Goal: Register for event/course

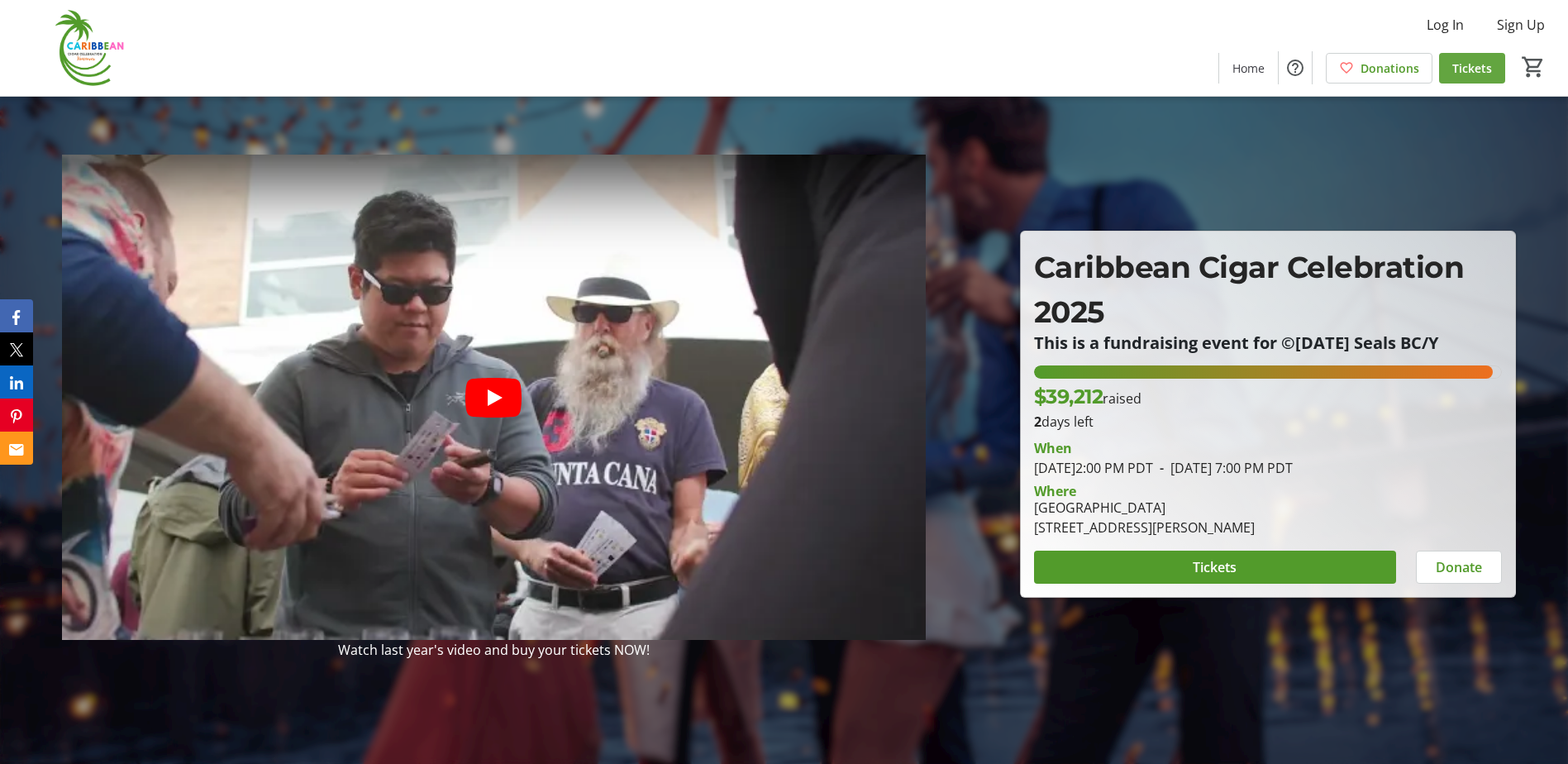
click at [1470, 72] on span "Tickets" at bounding box center [1472, 68] width 39 height 17
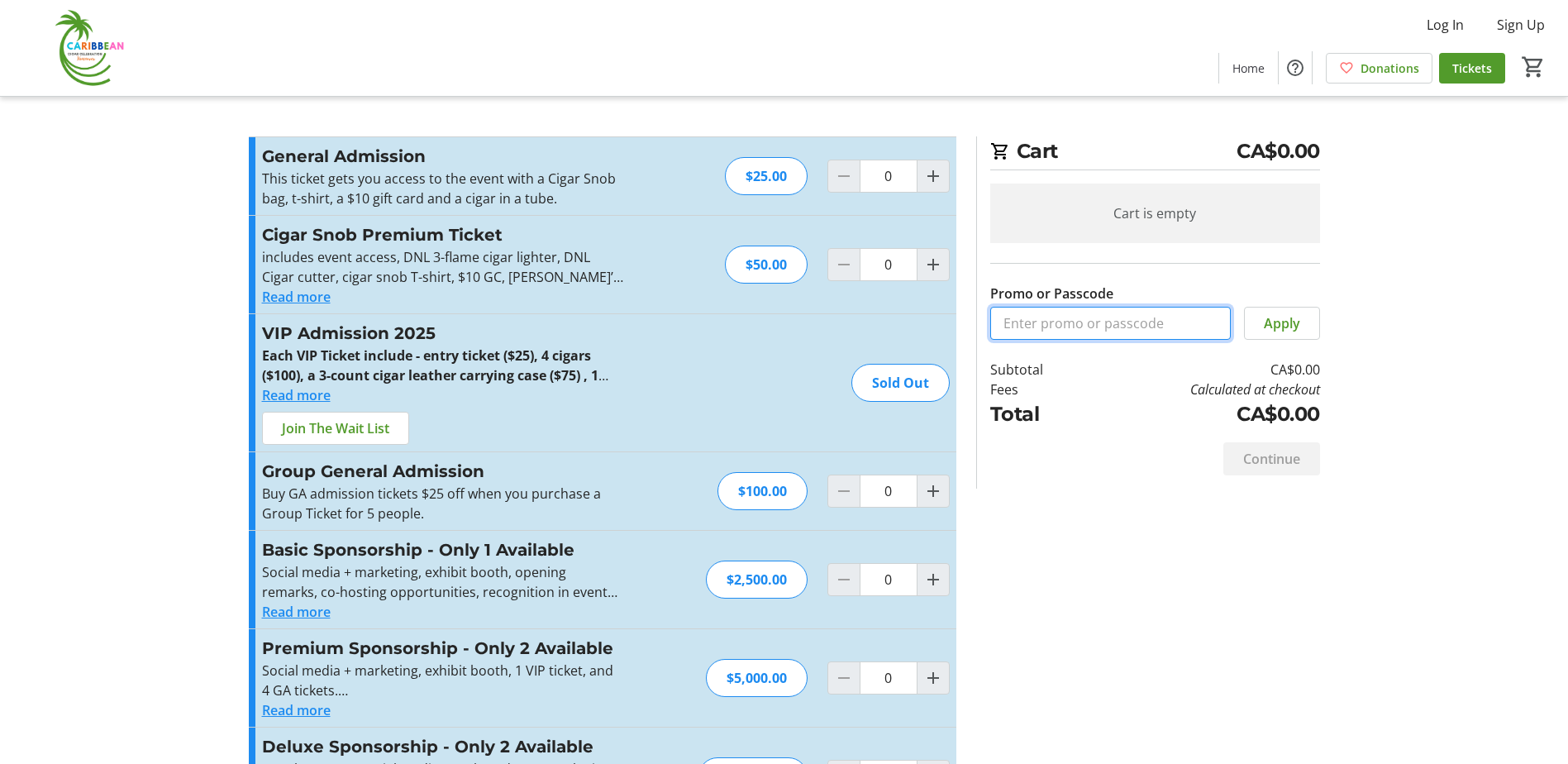
click at [1089, 312] on input "Promo or Passcode" at bounding box center [1110, 324] width 240 height 33
click at [1051, 314] on input "Promo or Passcode" at bounding box center [1110, 324] width 240 height 33
paste input "FreeCCC-2025"
type input "FreeCCC-2025"
click at [1264, 332] on span "Apply" at bounding box center [1282, 324] width 37 height 20
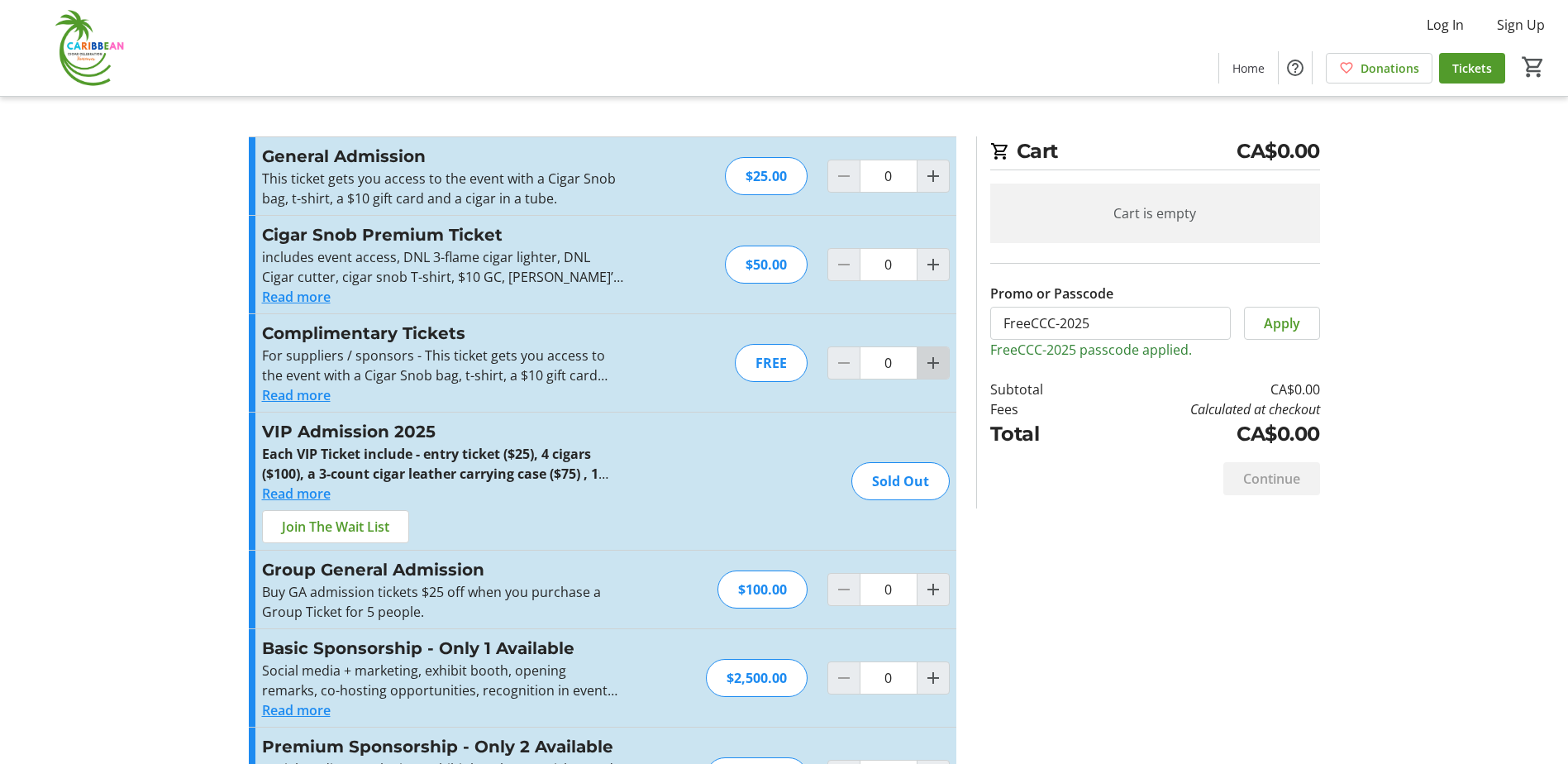
click at [934, 356] on mat-icon "Increment by one" at bounding box center [934, 363] width 20 height 20
click at [933, 356] on mat-icon "Increment by one" at bounding box center [934, 363] width 20 height 20
type input "4"
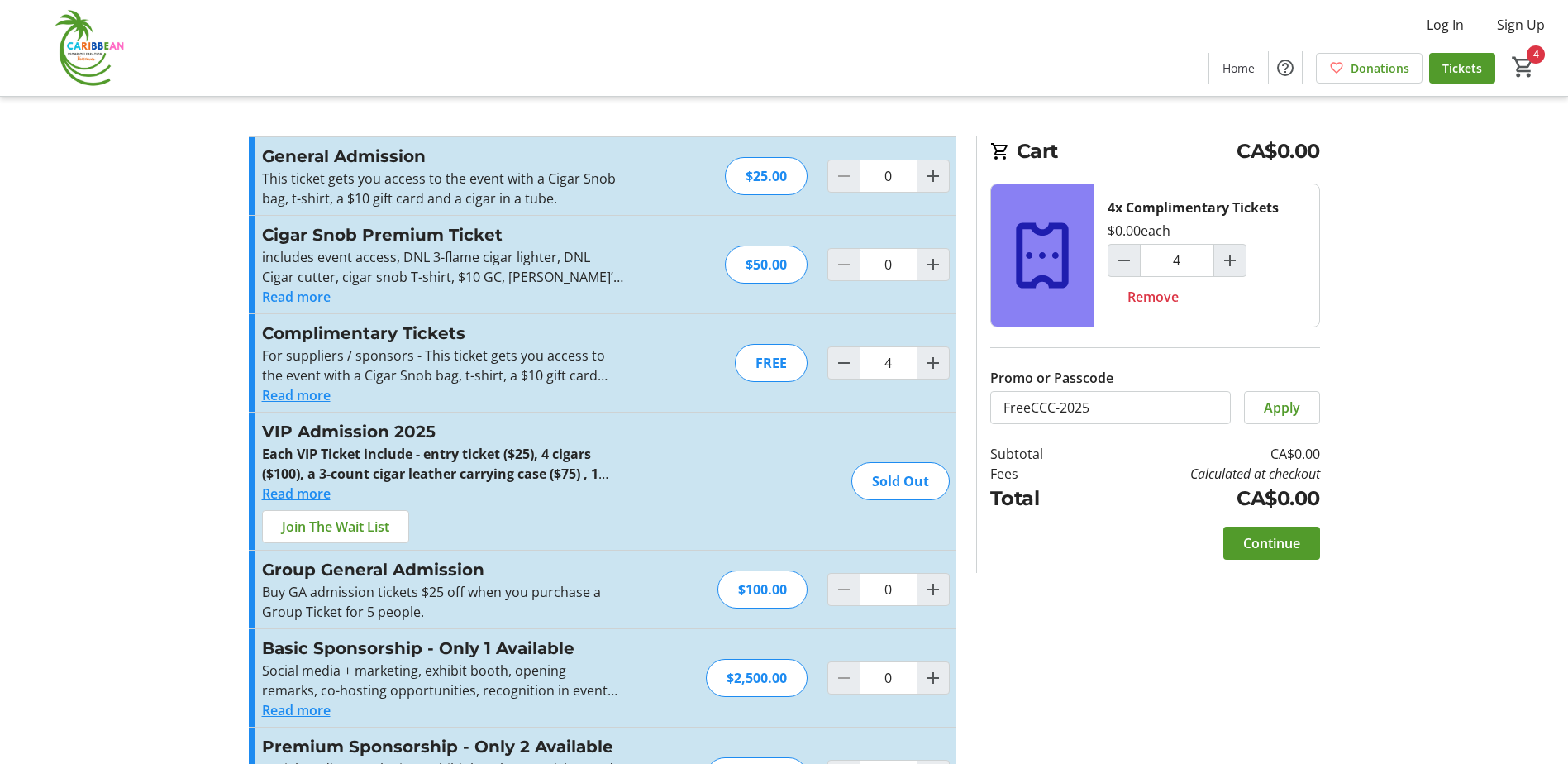
click at [1276, 555] on span at bounding box center [1272, 543] width 97 height 39
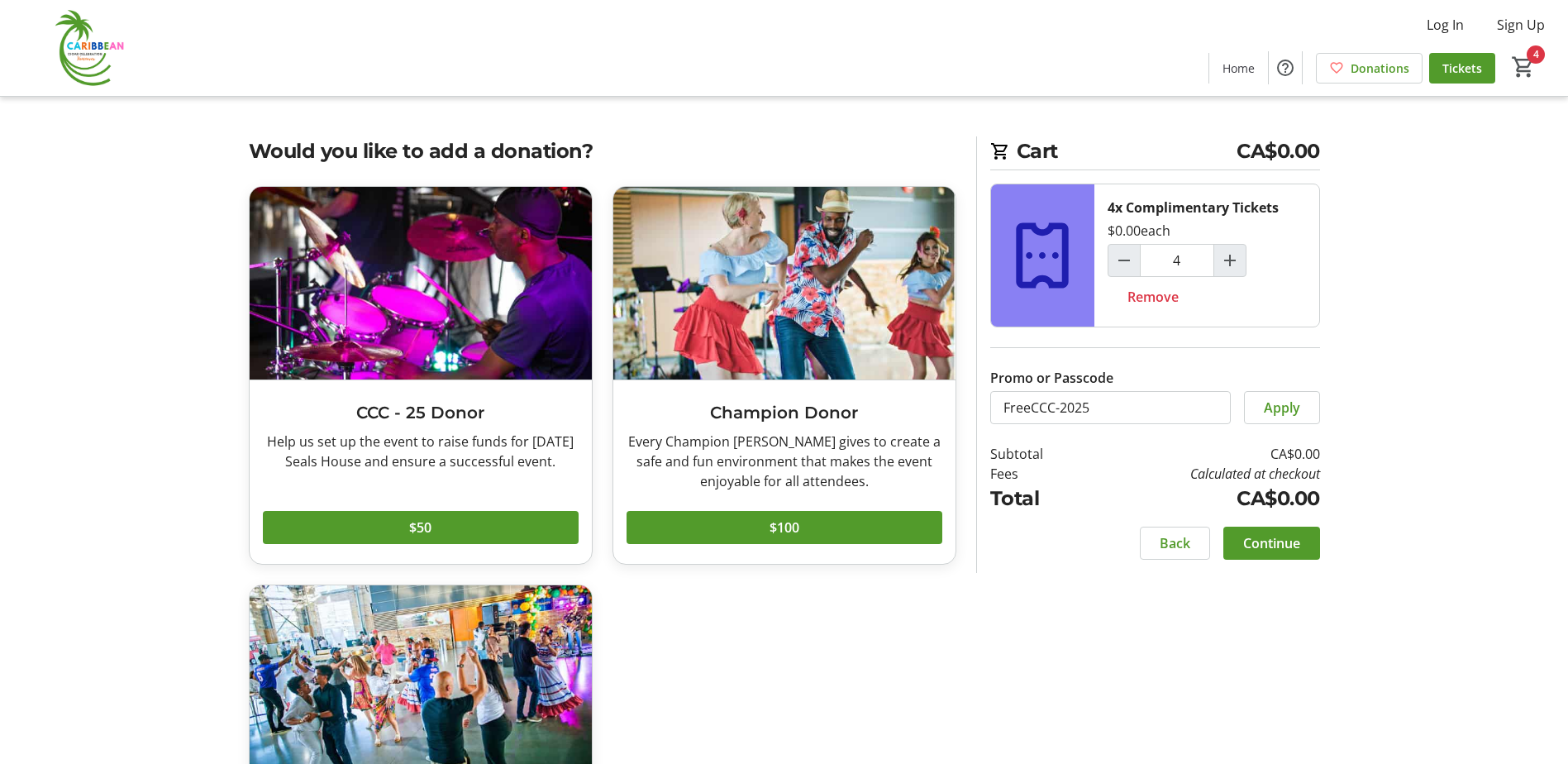
click at [1240, 534] on span at bounding box center [1272, 543] width 97 height 39
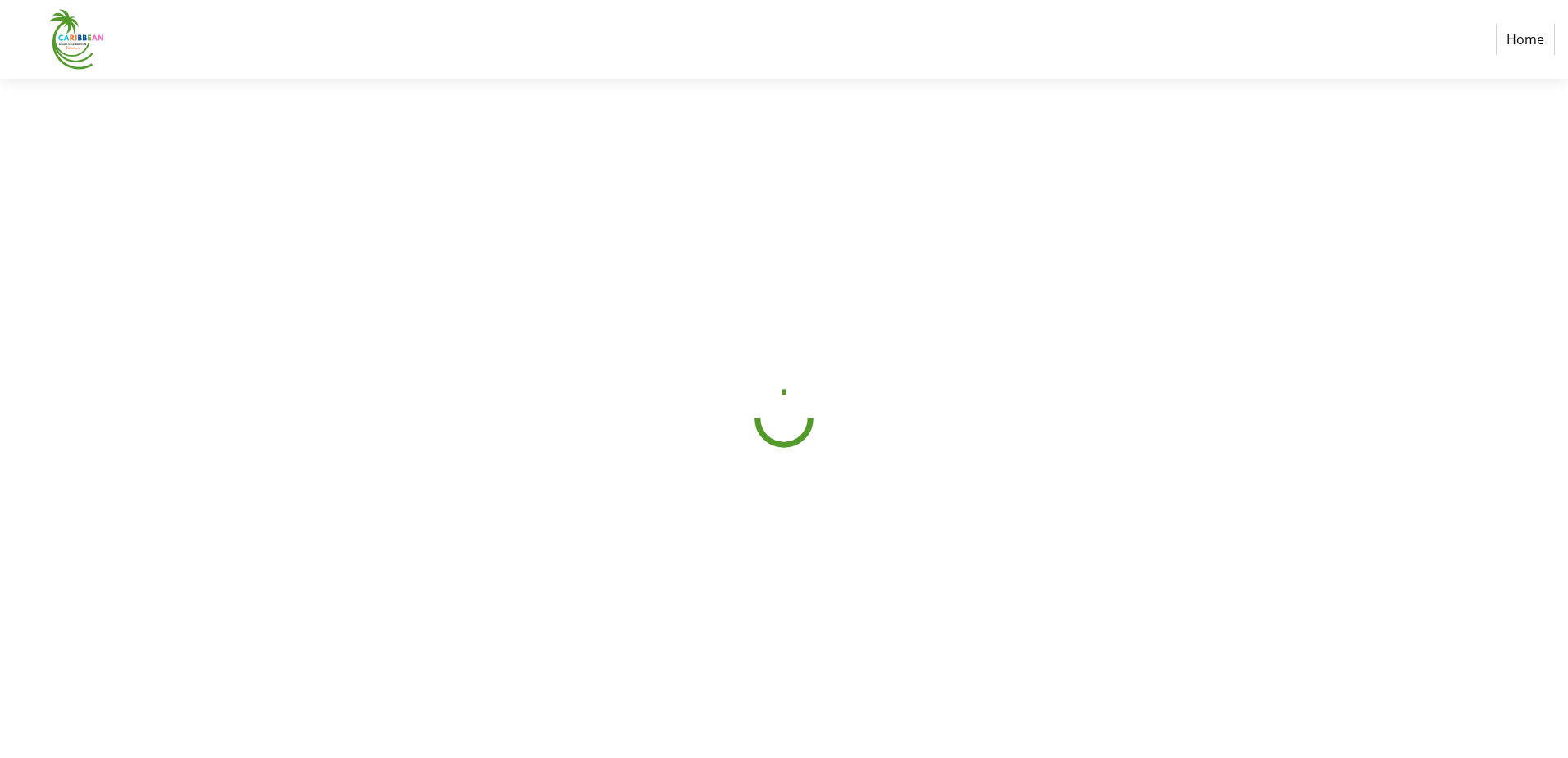
select select "CA"
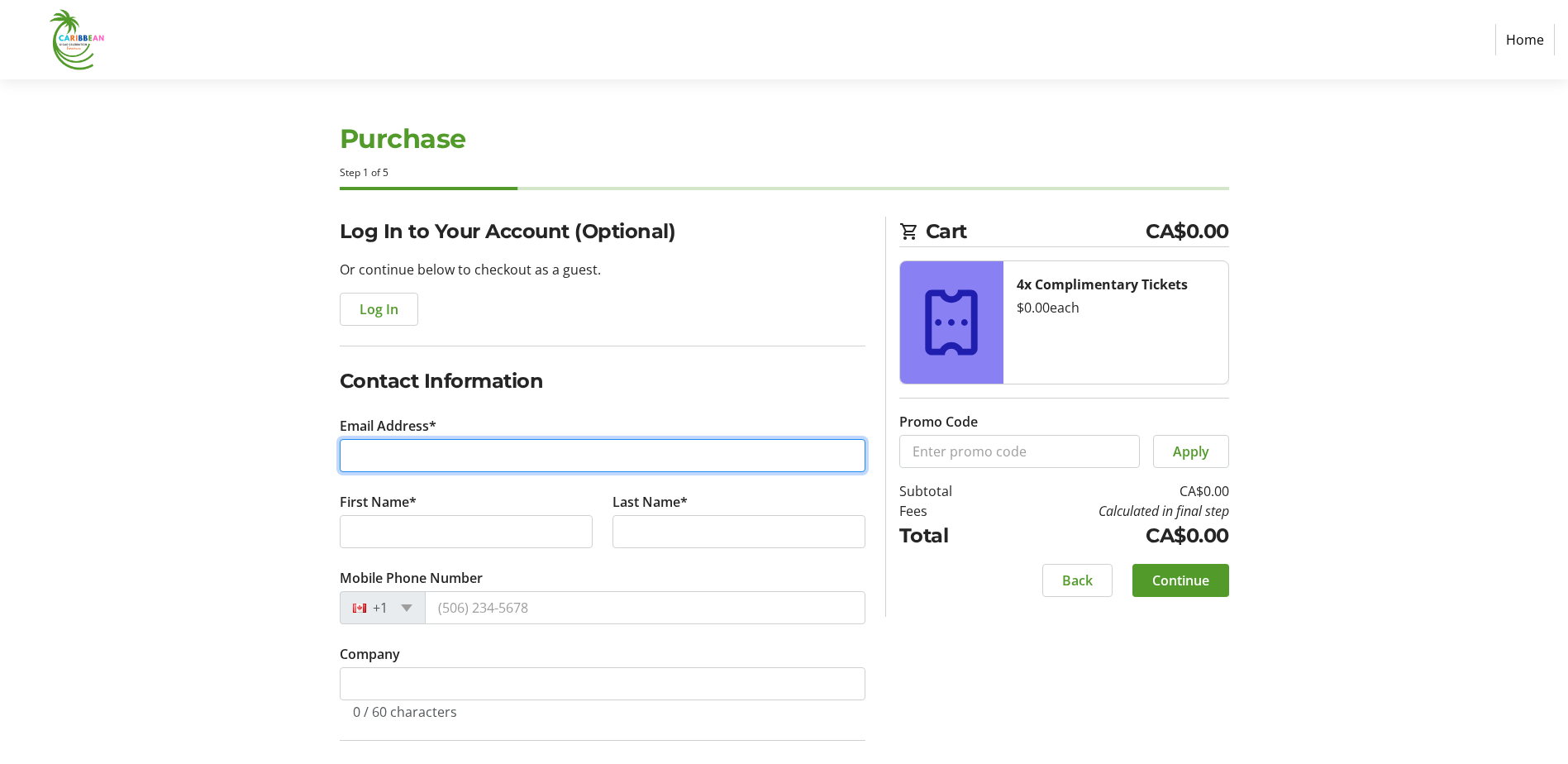
click at [457, 452] on input "Email Address*" at bounding box center [602, 455] width 525 height 33
type input "[PERSON_NAME][EMAIL_ADDRESS][DOMAIN_NAME]"
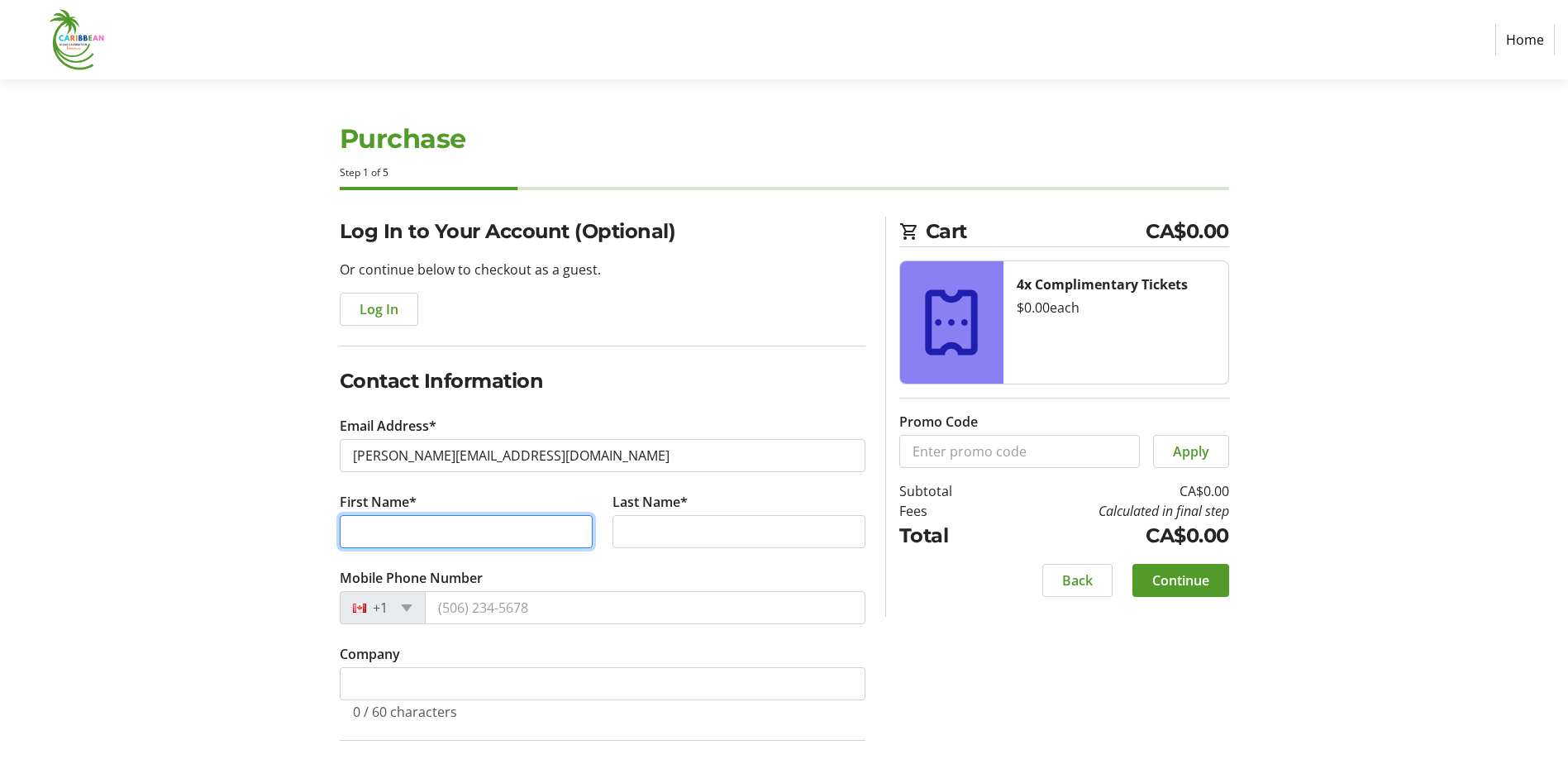
click at [540, 523] on input "First Name*" at bounding box center [466, 532] width 253 height 33
type input "[PERSON_NAME]"
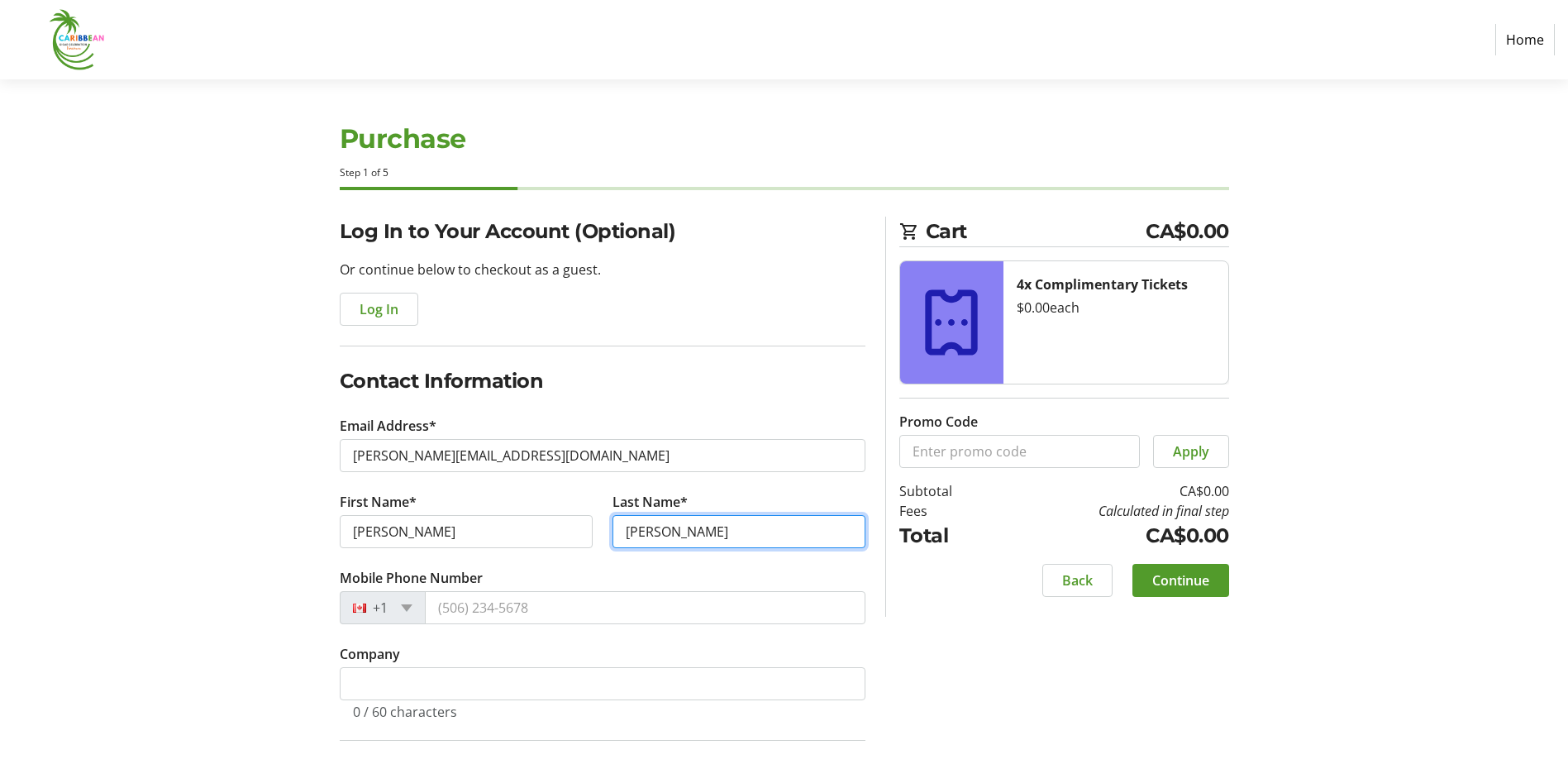
type input "[PERSON_NAME]"
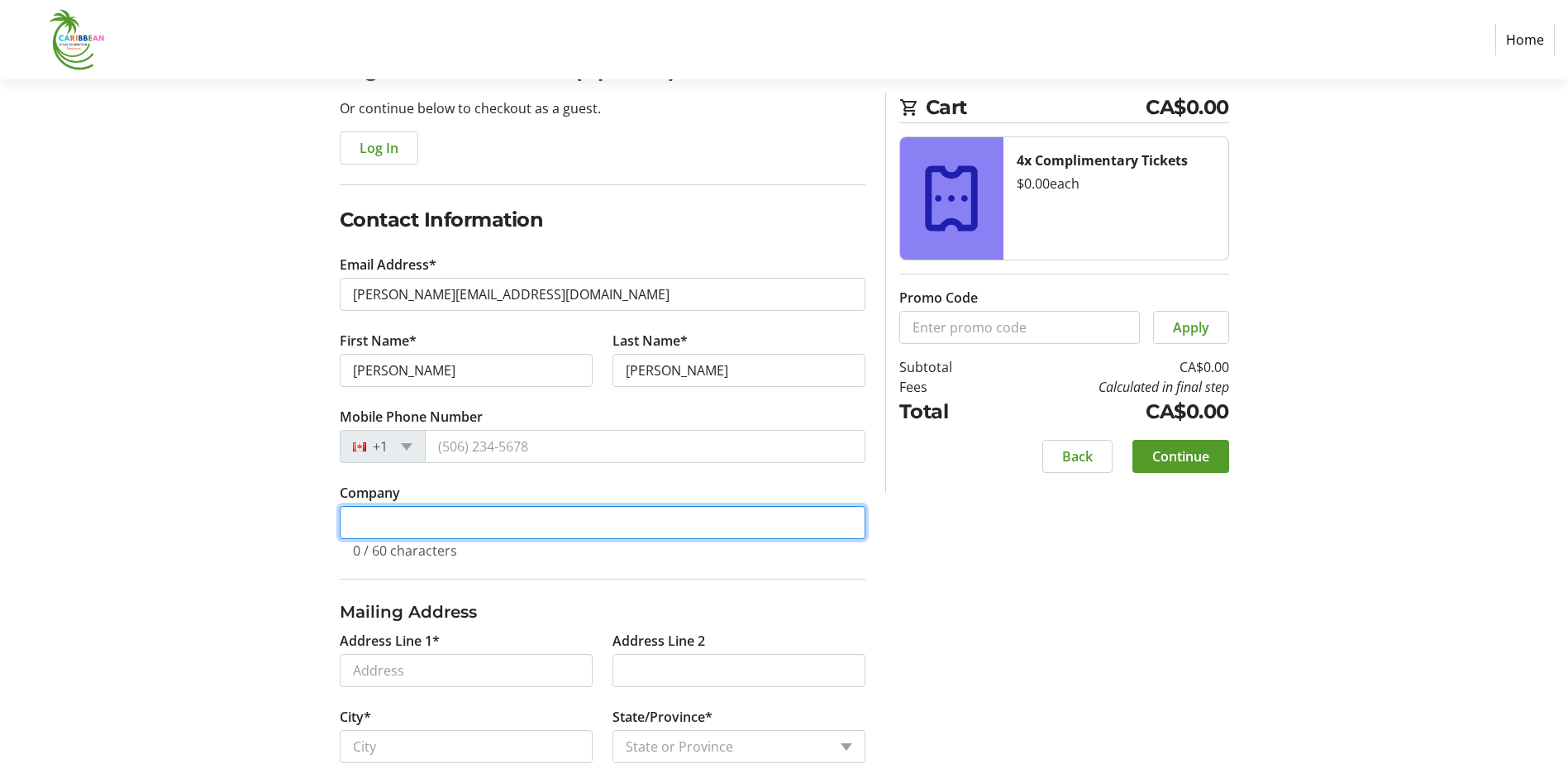
scroll to position [165, 0]
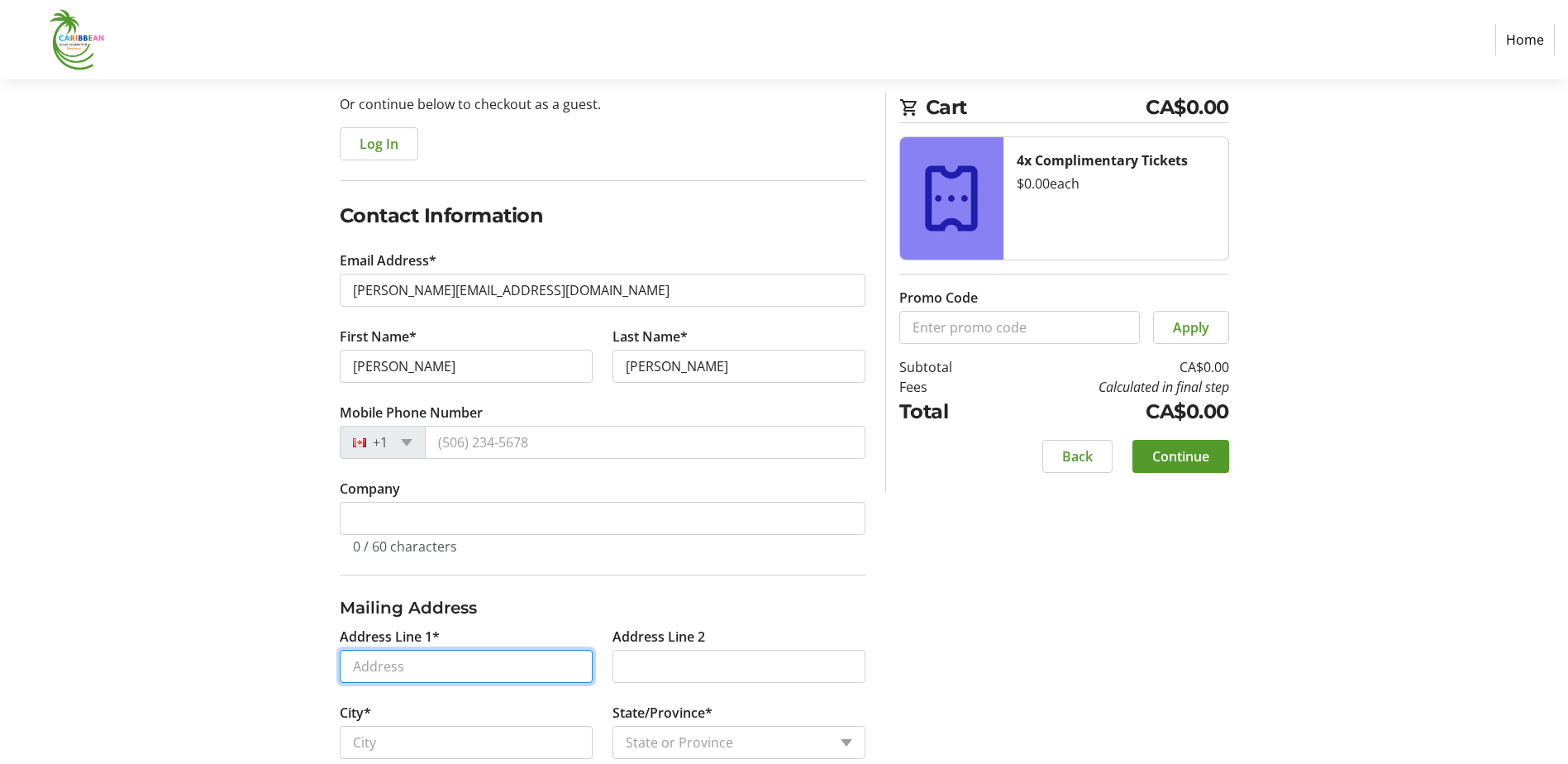
click at [359, 656] on input "Address Line 1*" at bounding box center [466, 666] width 253 height 33
type input "[STREET_ADDRESS][PERSON_NAME]"
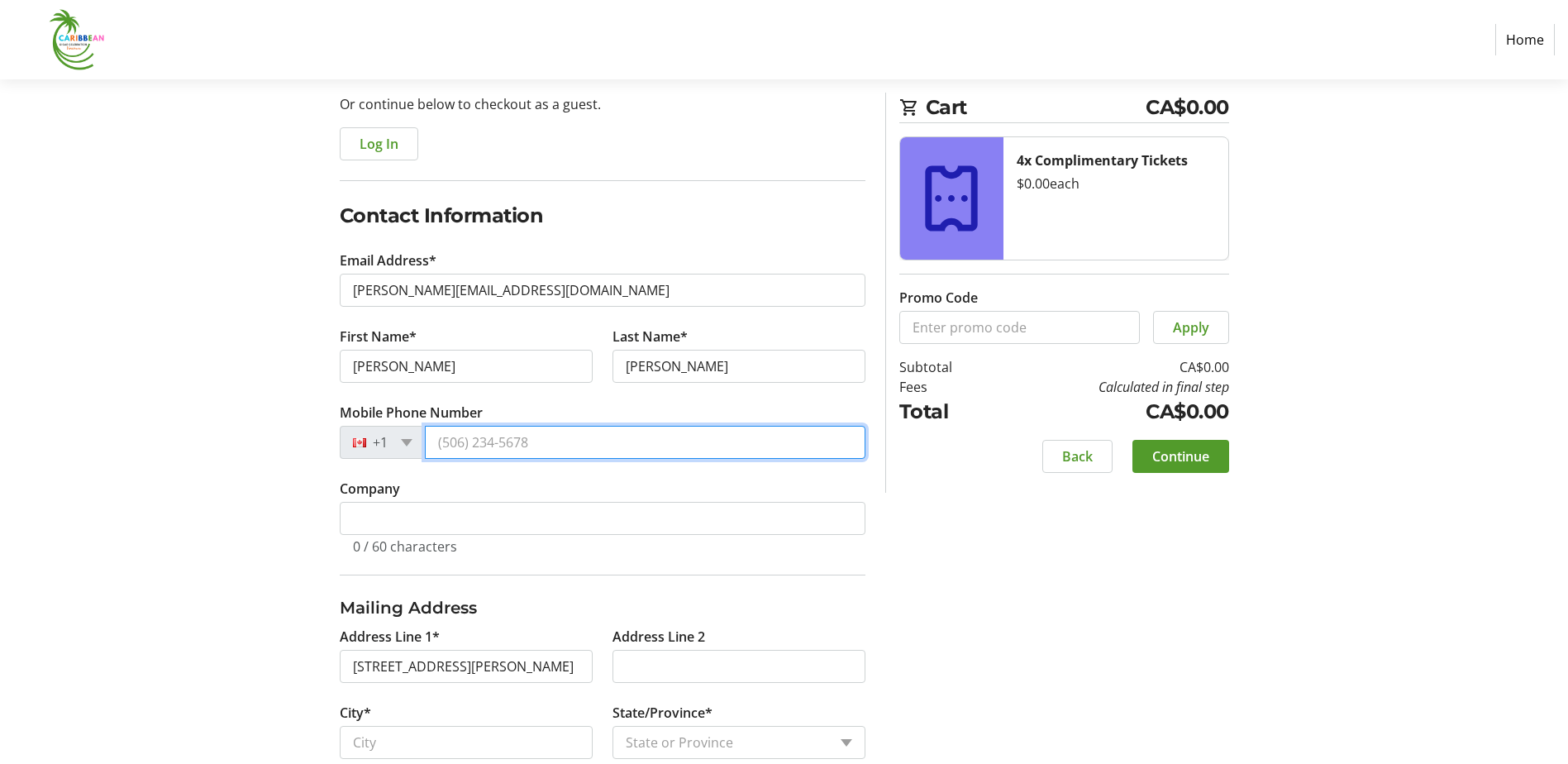
type input "[PHONE_NUMBER]"
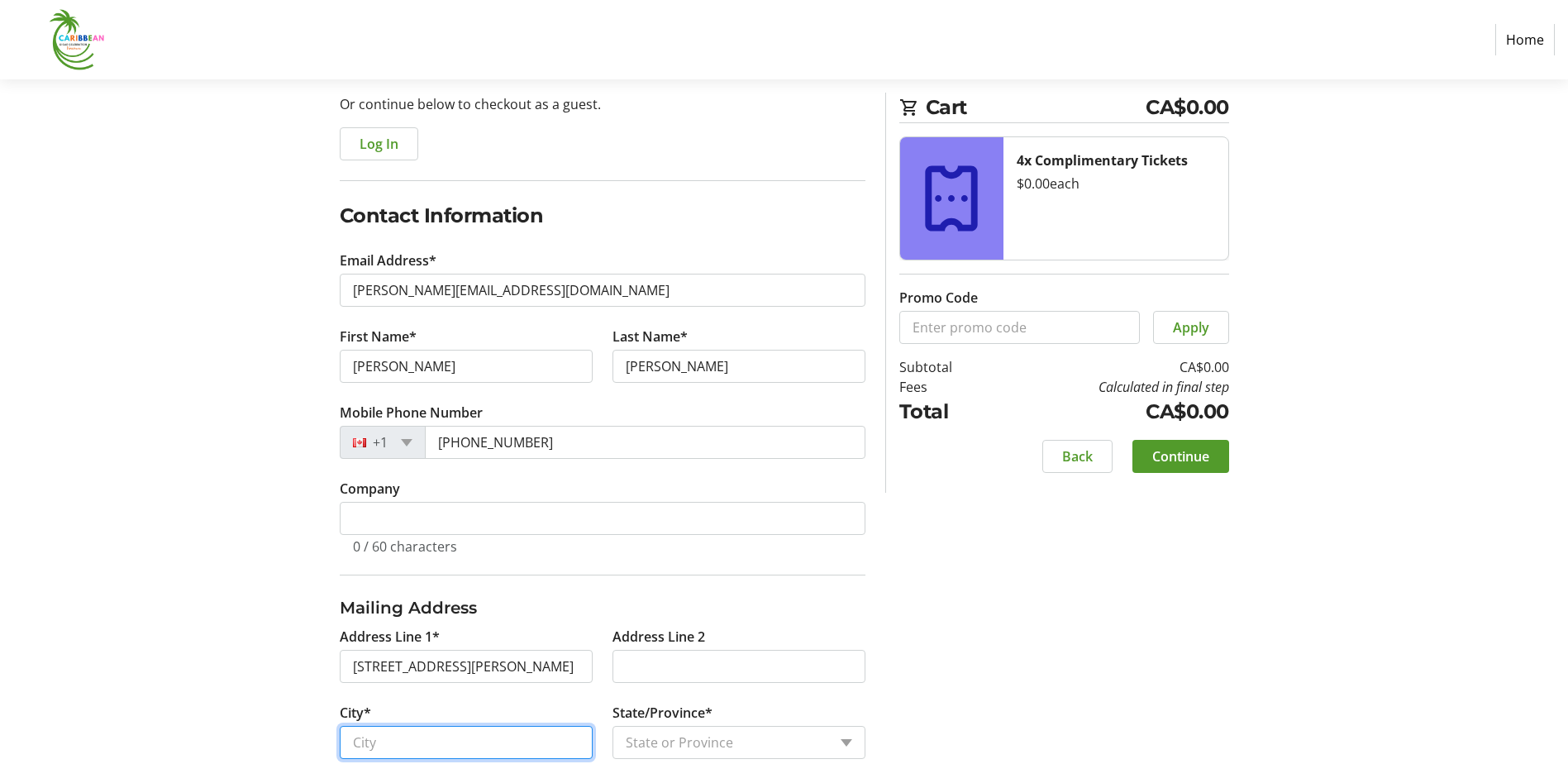
type input "[GEOGRAPHIC_DATA]"
type input "V6E 4A4"
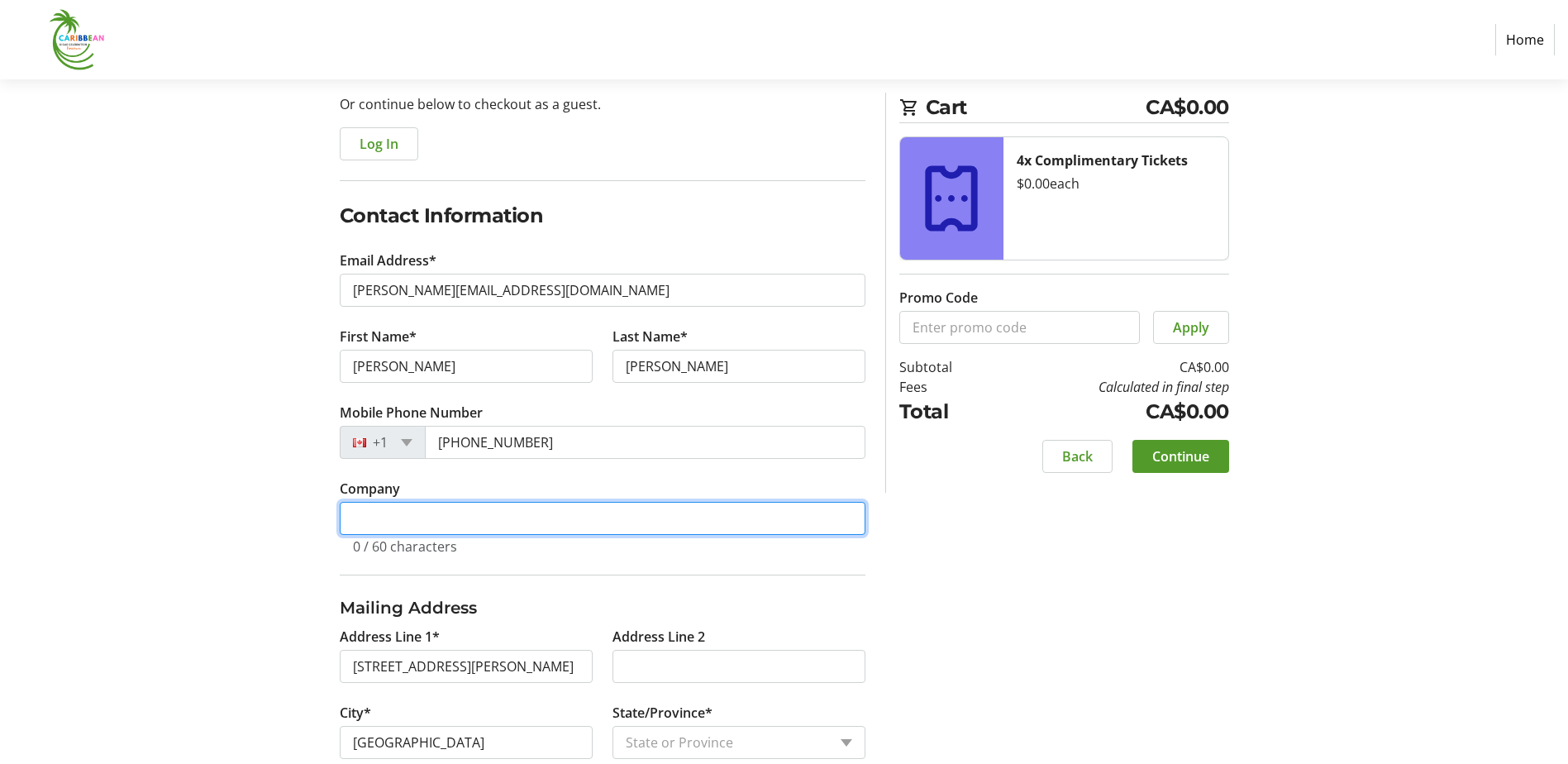
type input "[PERSON_NAME] Realty"
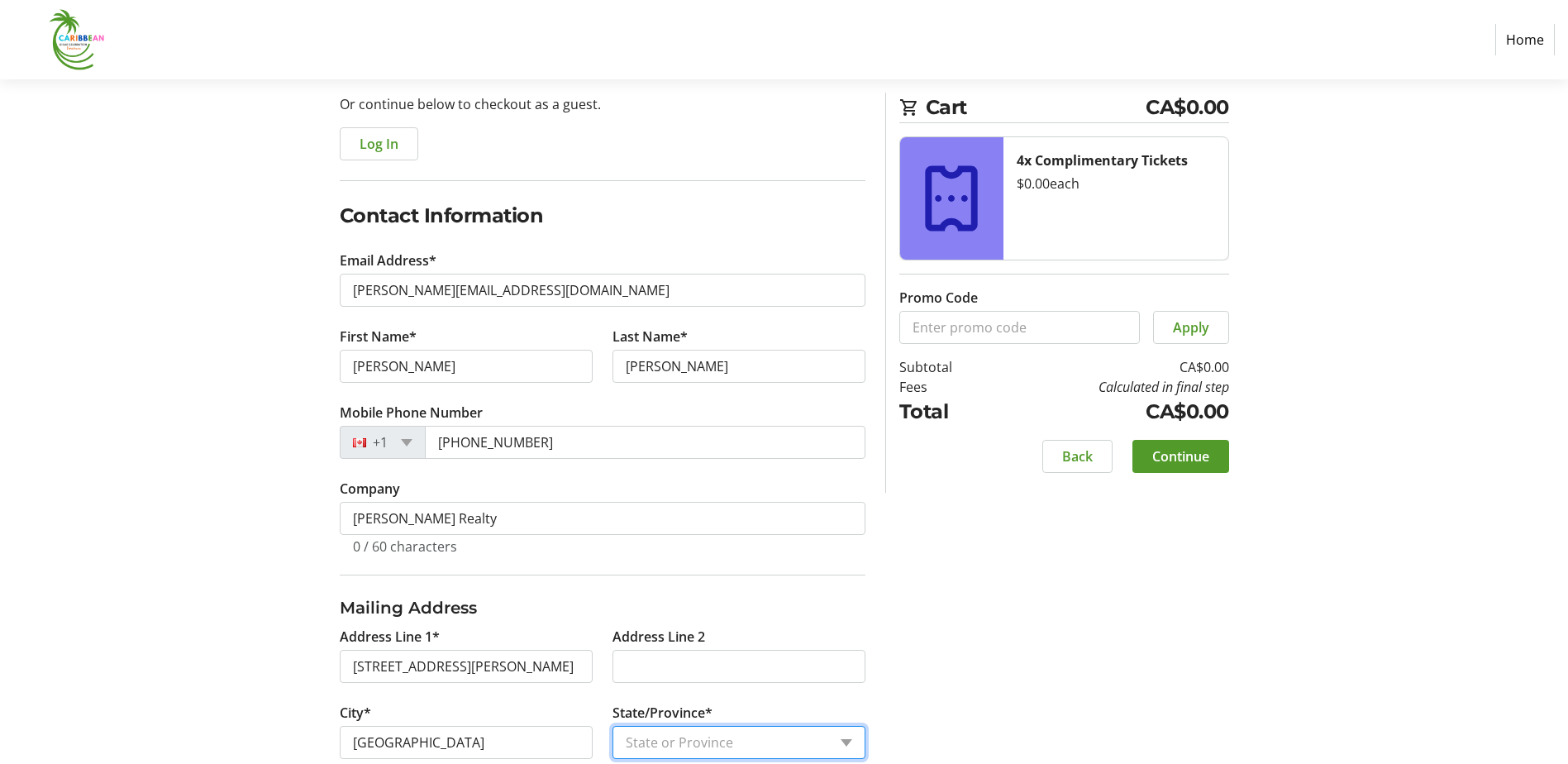
select select "BC"
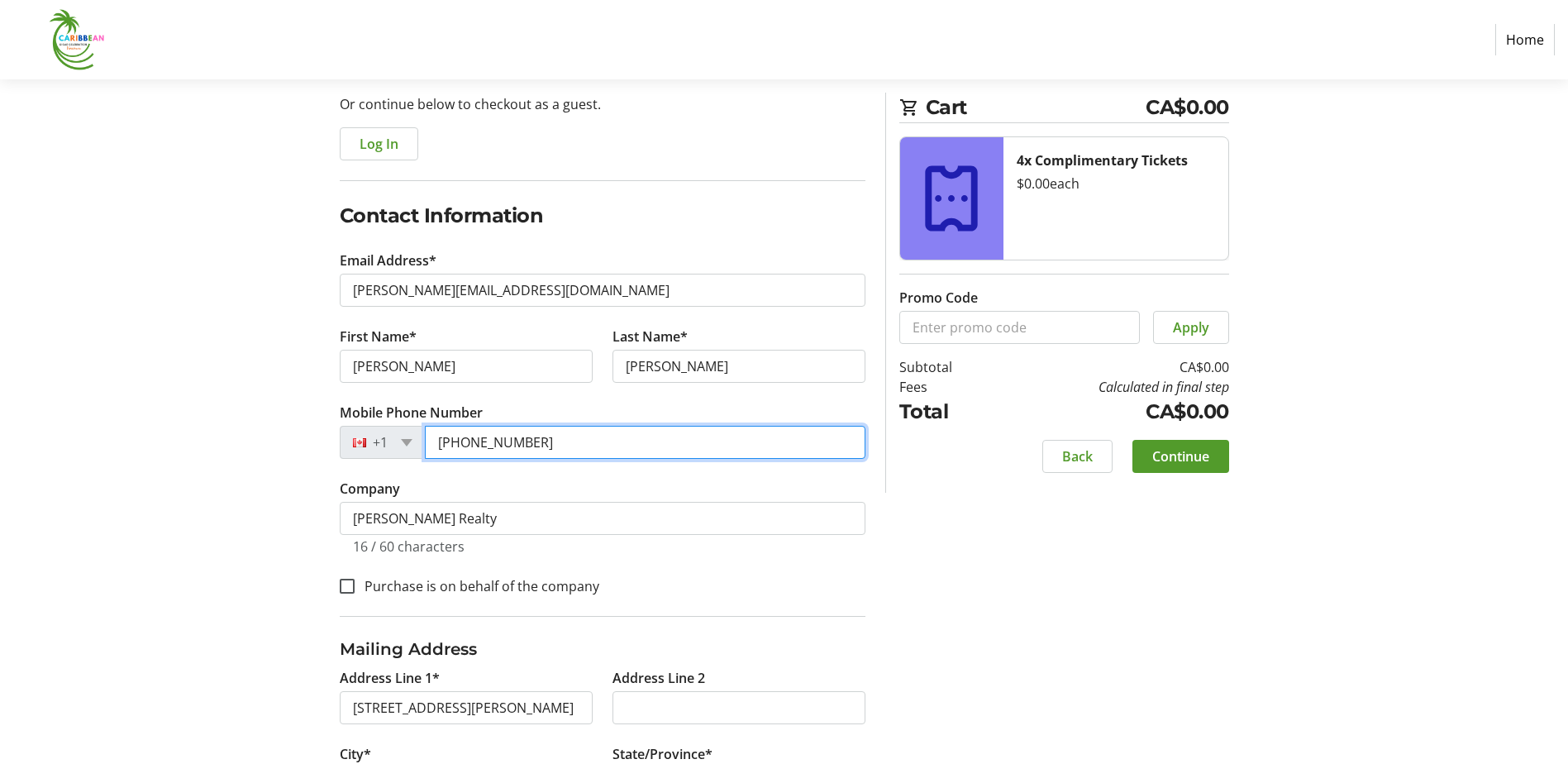
drag, startPoint x: 533, startPoint y: 446, endPoint x: 369, endPoint y: 440, distance: 164.1
click at [372, 442] on div "[PHONE_NUMBER]" at bounding box center [602, 442] width 525 height 33
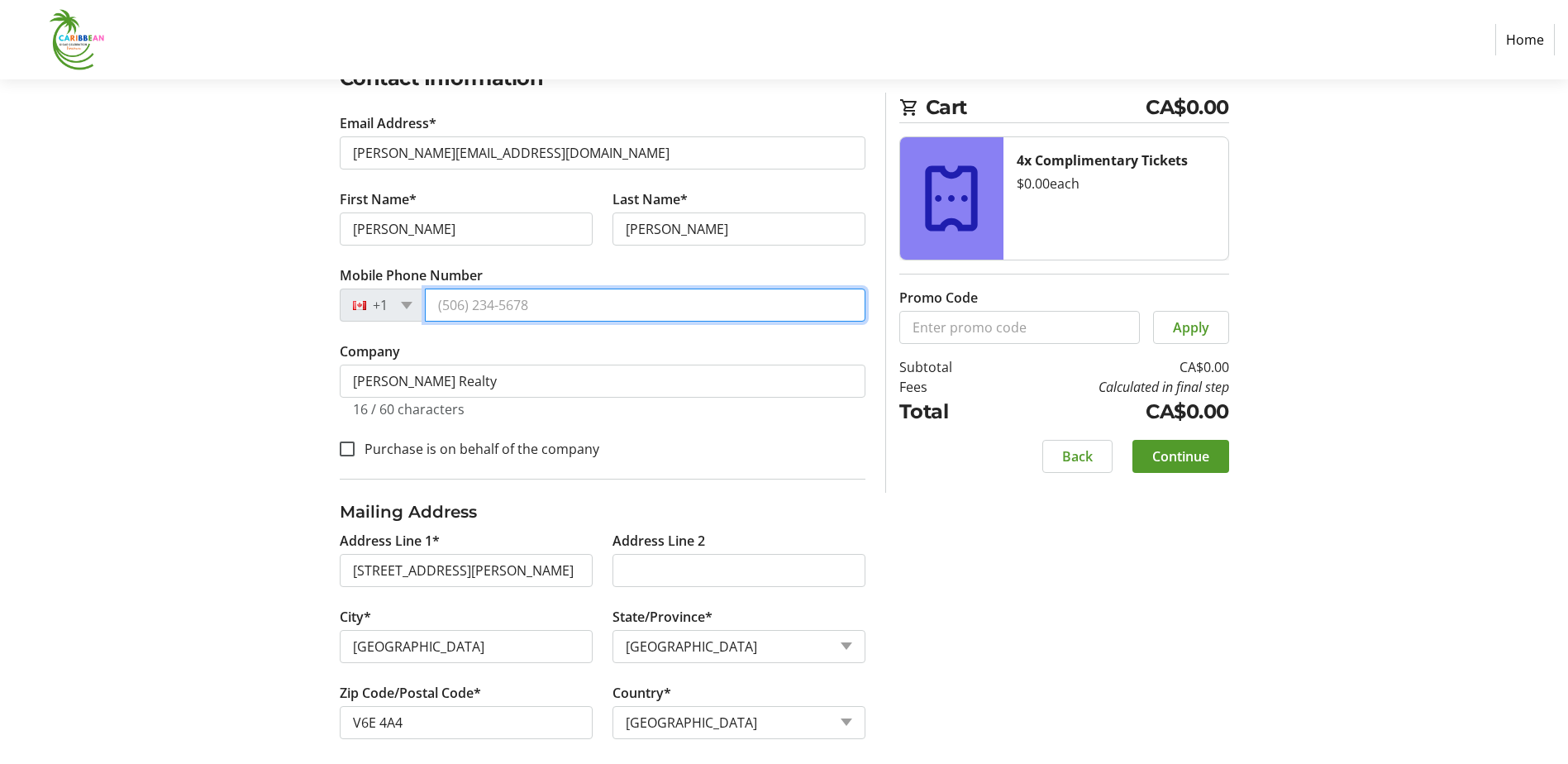
scroll to position [317, 0]
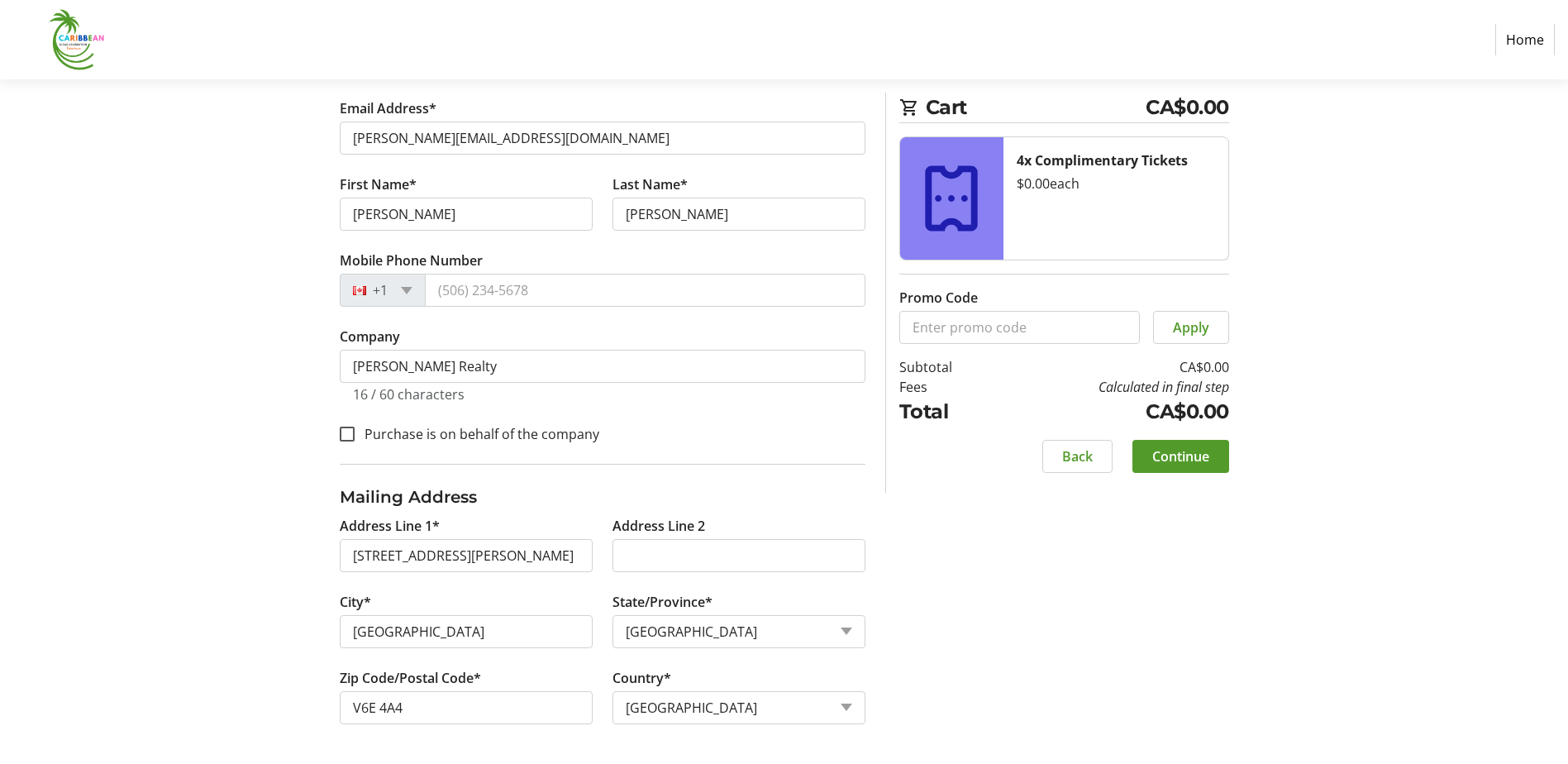
click at [1027, 531] on div "Log In to Your Account (Optional) Or continue below to checkout as a guest. Log…" at bounding box center [784, 332] width 1091 height 865
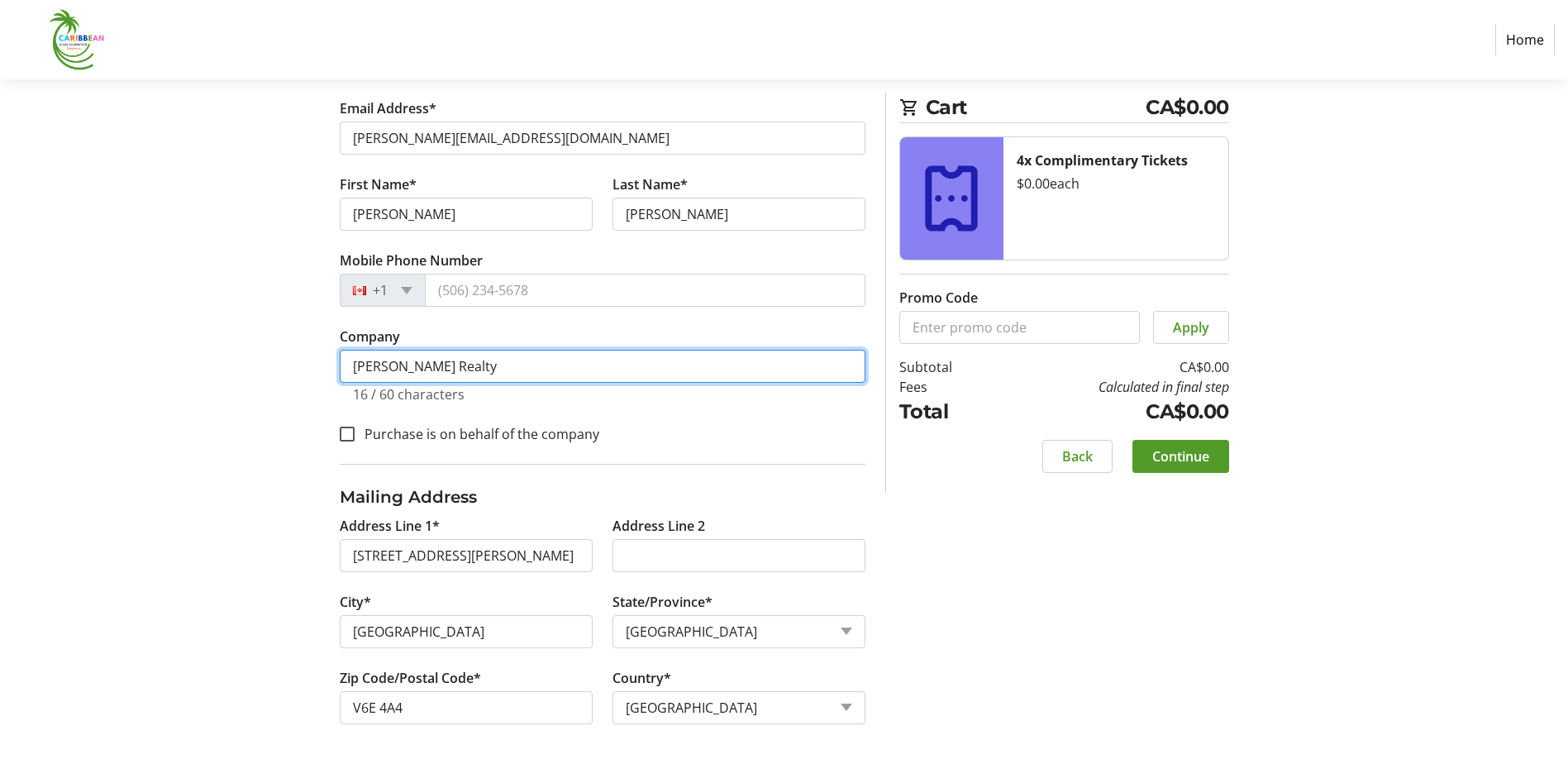
click at [476, 355] on input "[PERSON_NAME] Realty" at bounding box center [602, 366] width 525 height 33
drag, startPoint x: 425, startPoint y: 360, endPoint x: 190, endPoint y: 396, distance: 237.7
click at [190, 396] on section "Purchase Step 1 of 5 Cart CA$0.00 4x Complimentary Tickets $0.00 each Promo Cod…" at bounding box center [784, 262] width 1568 height 1003
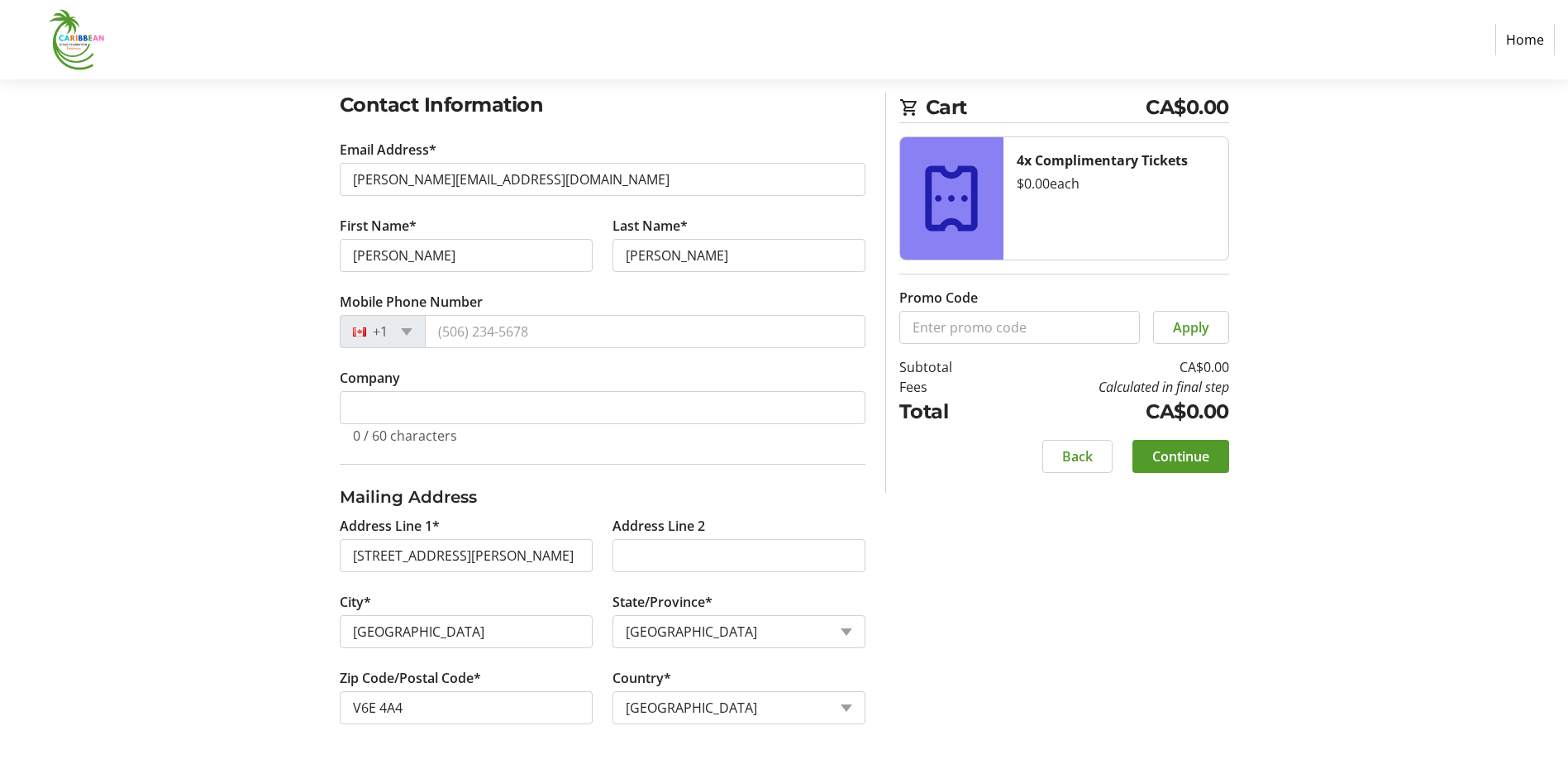
click at [698, 469] on fieldset "Mailing Address Address Line 1* 1650 [GEOGRAPHIC_DATA][PERSON_NAME] Address Lin…" at bounding box center [602, 604] width 525 height 281
click at [1165, 468] on span at bounding box center [1181, 456] width 97 height 39
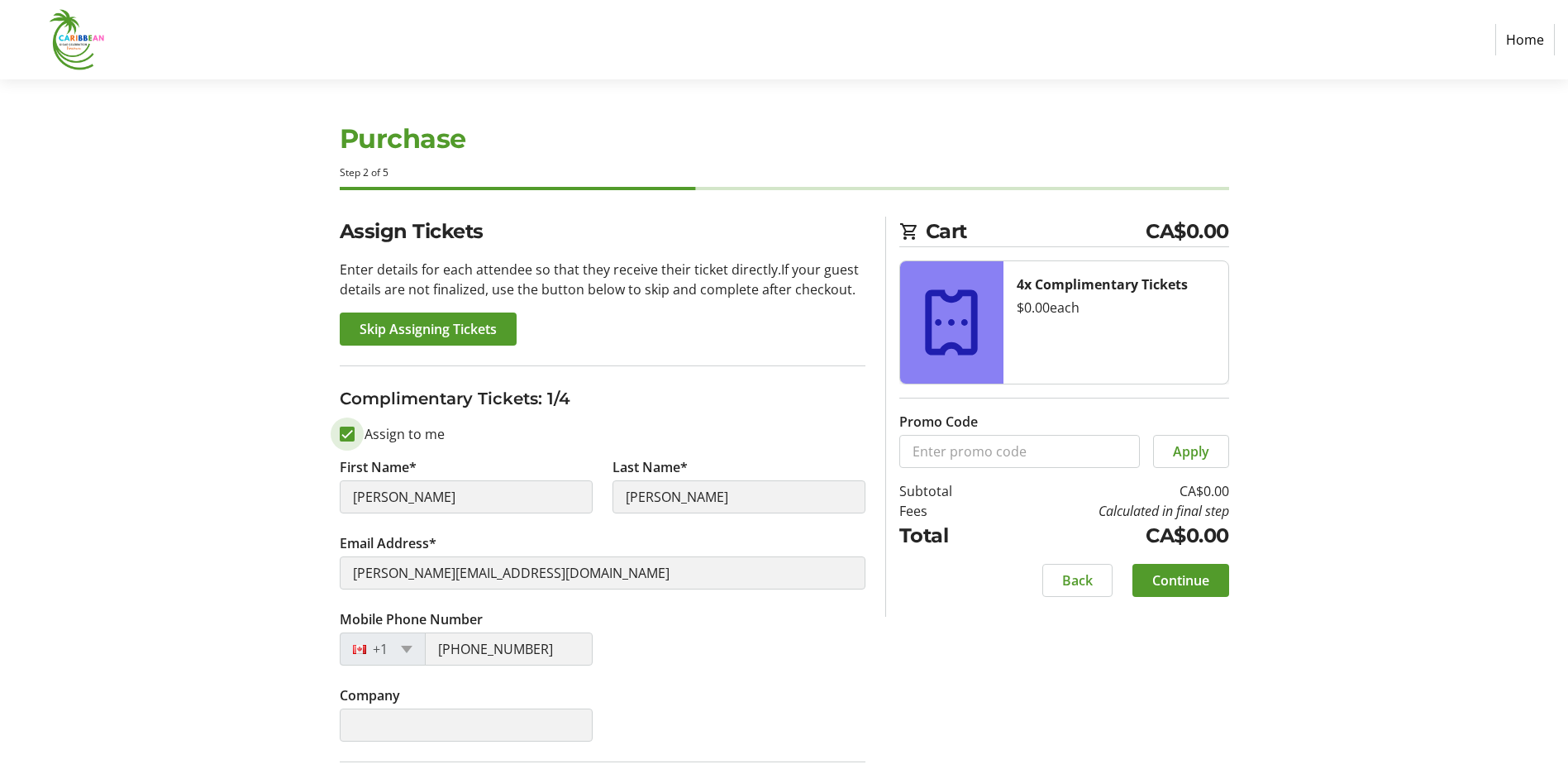
click at [344, 430] on input "Assign to me" at bounding box center [347, 434] width 15 height 15
checkbox input "false"
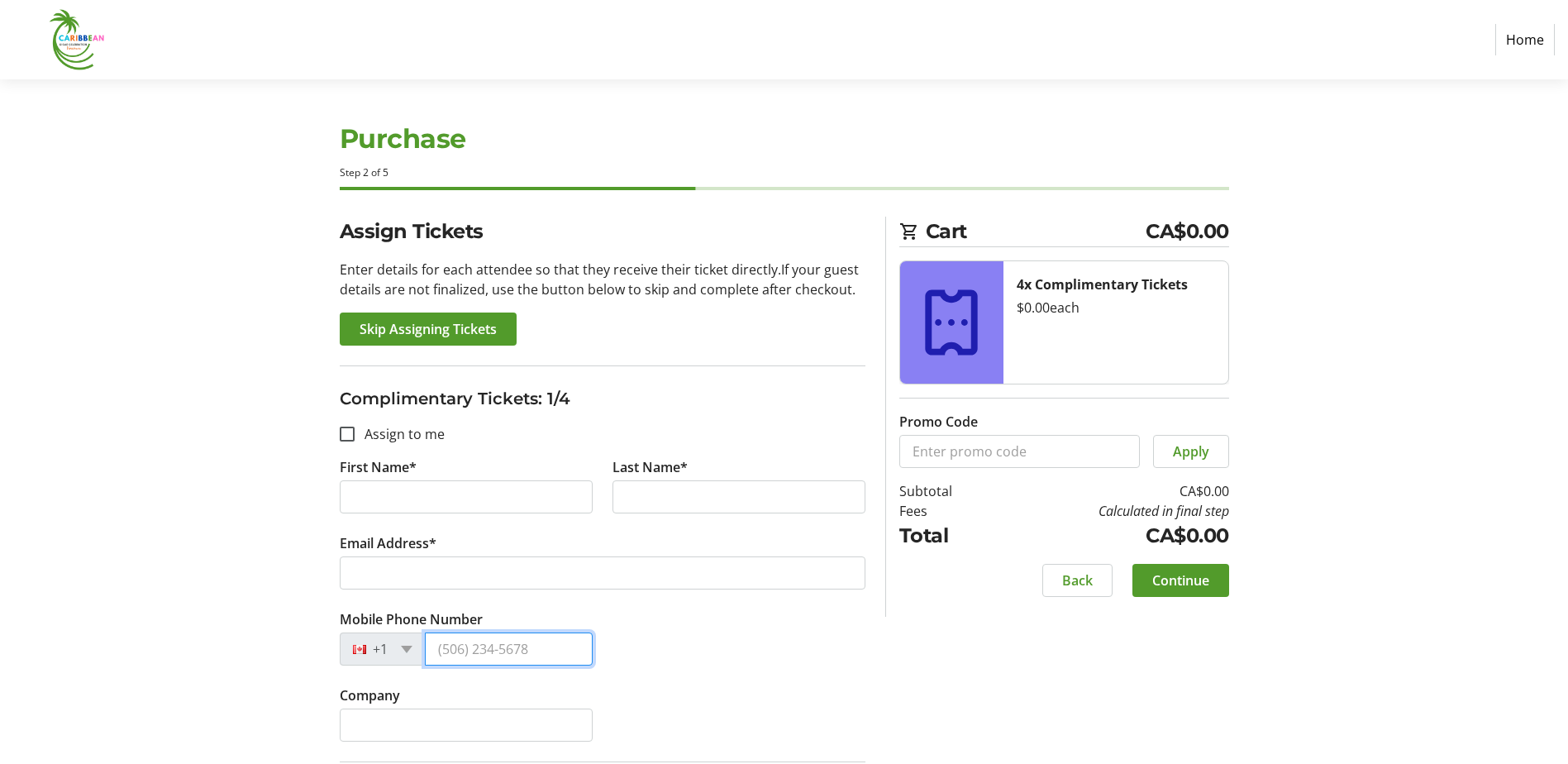
drag, startPoint x: 556, startPoint y: 649, endPoint x: 280, endPoint y: 646, distance: 276.0
click at [733, 683] on div "First Name* Last Name* Email Address* Mobile Phone Number +1 Company" at bounding box center [602, 609] width 525 height 304
copy div "Company"
click at [1193, 583] on span "Continue" at bounding box center [1181, 580] width 57 height 20
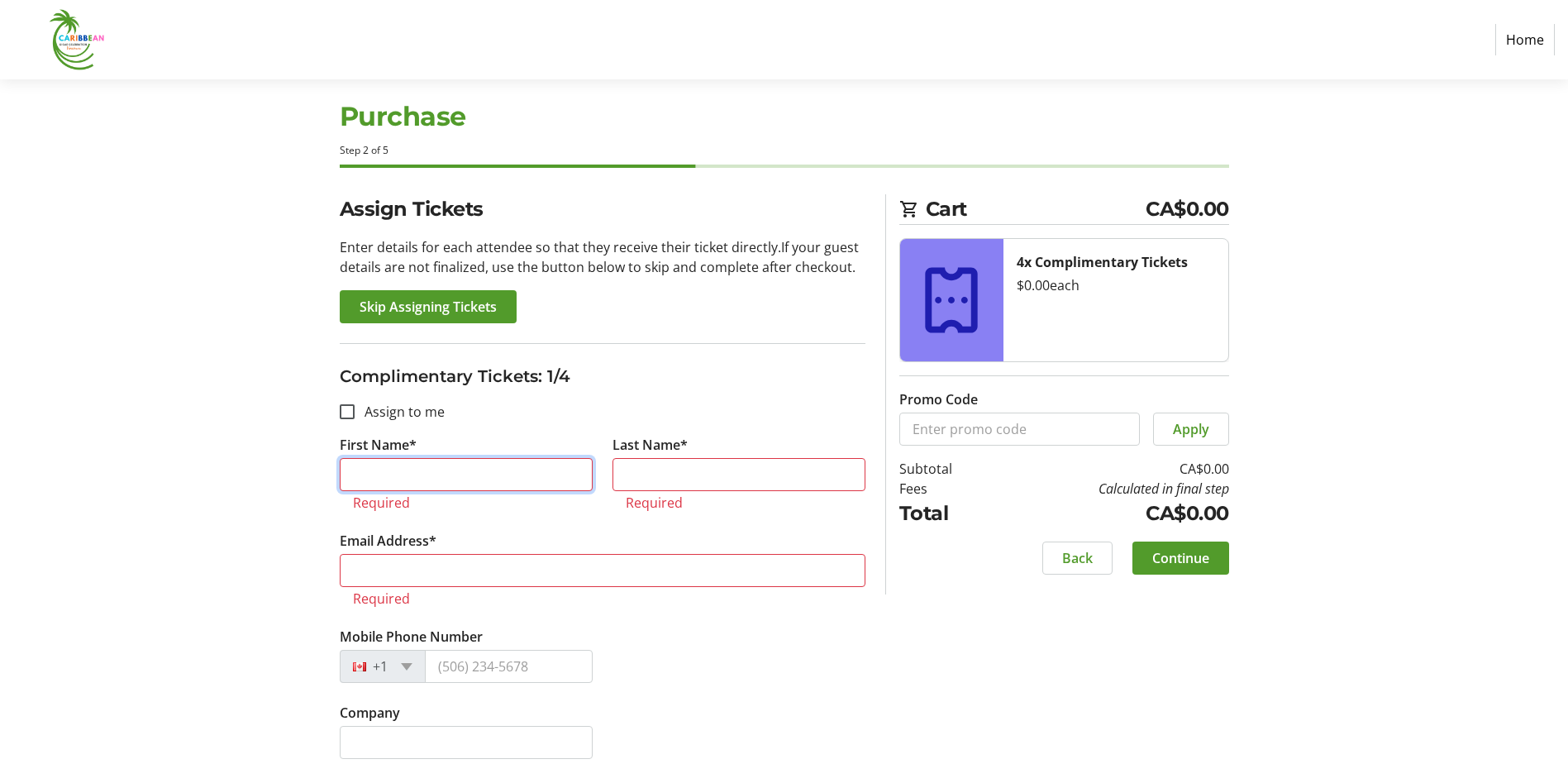
scroll to position [21, 0]
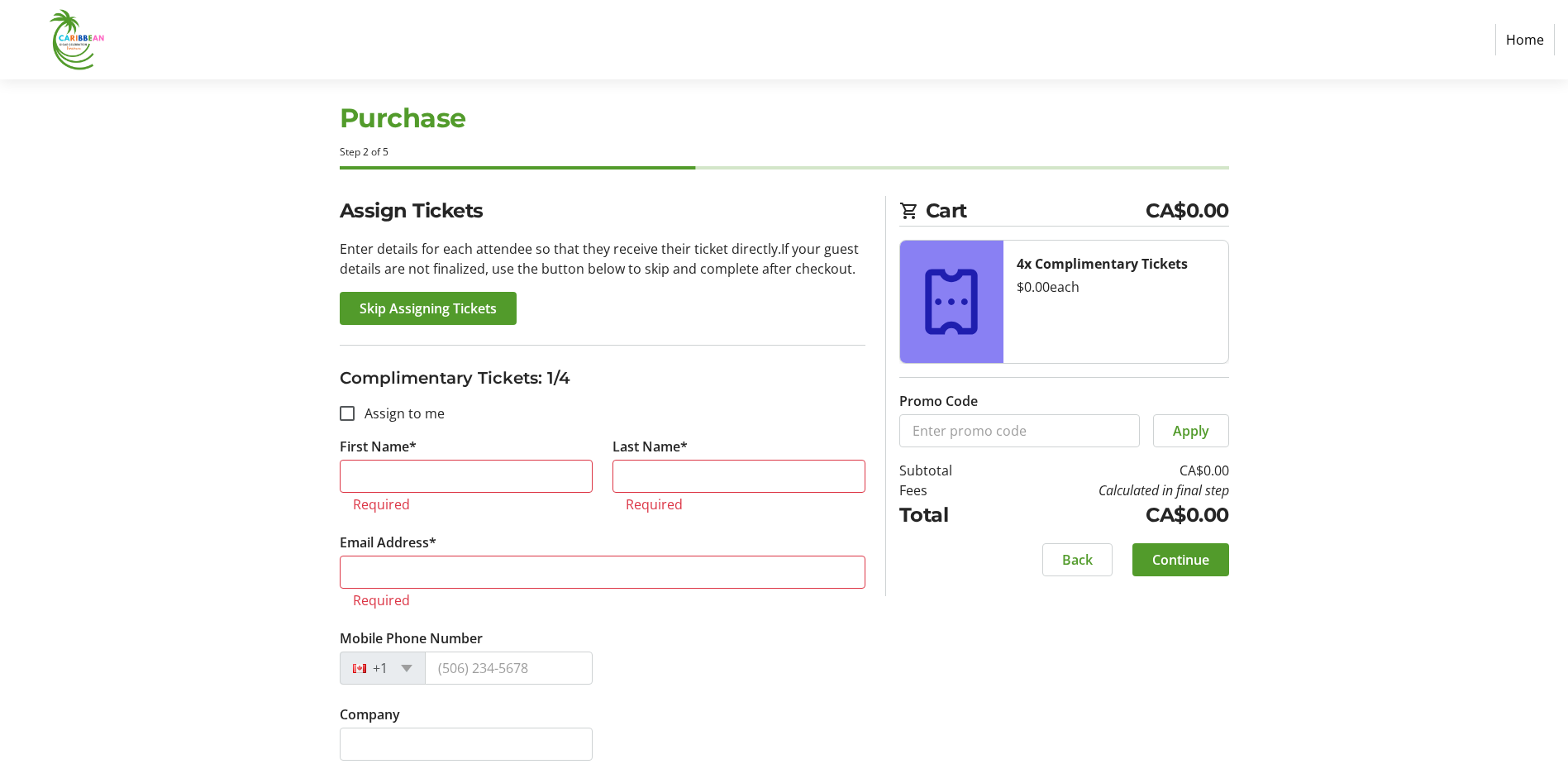
click at [428, 299] on span "Skip Assigning Tickets" at bounding box center [429, 309] width 137 height 20
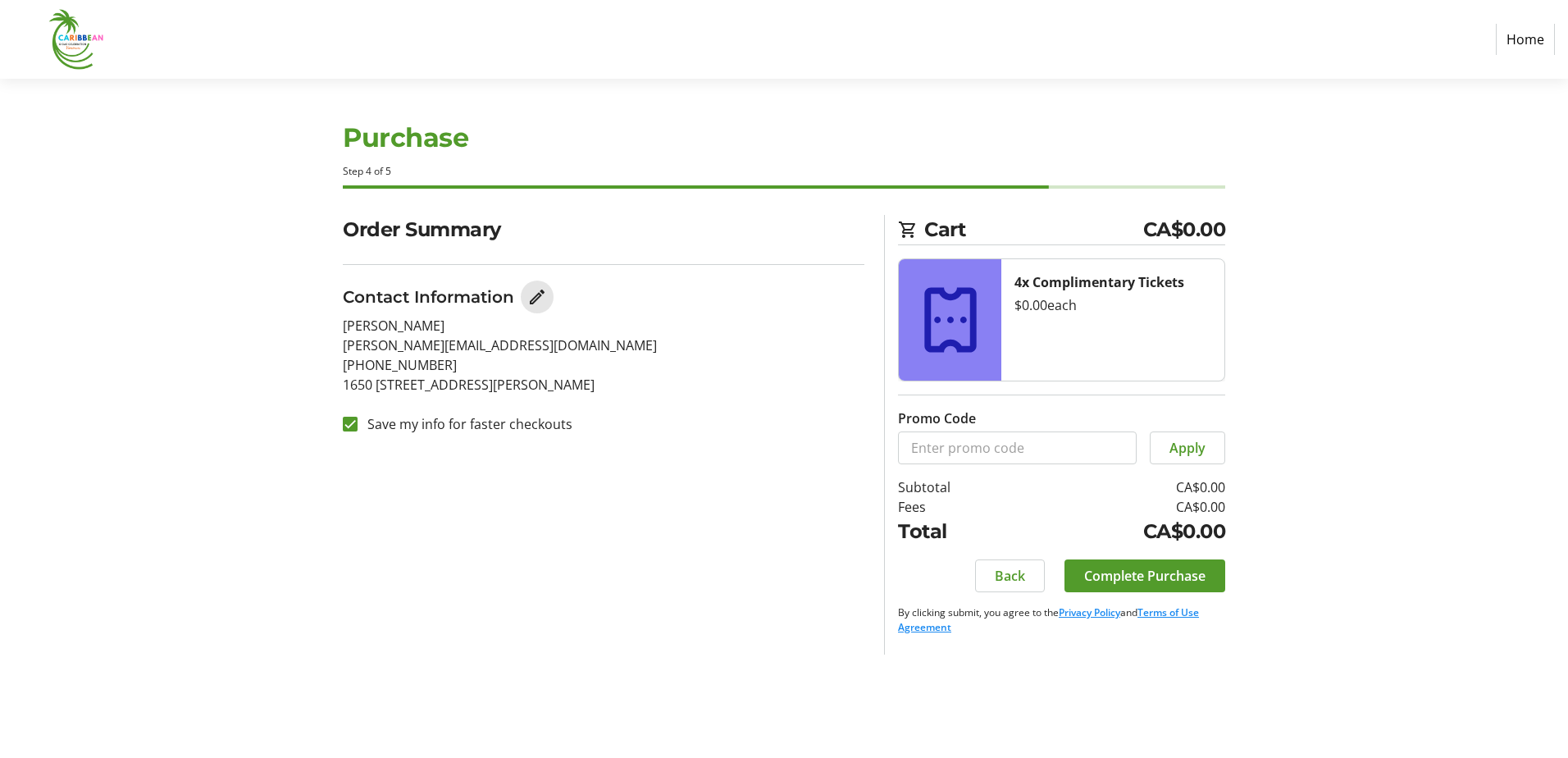
click at [546, 294] on mat-icon "Edit Contact Information" at bounding box center [537, 297] width 20 height 20
select select "BC"
select select "CA"
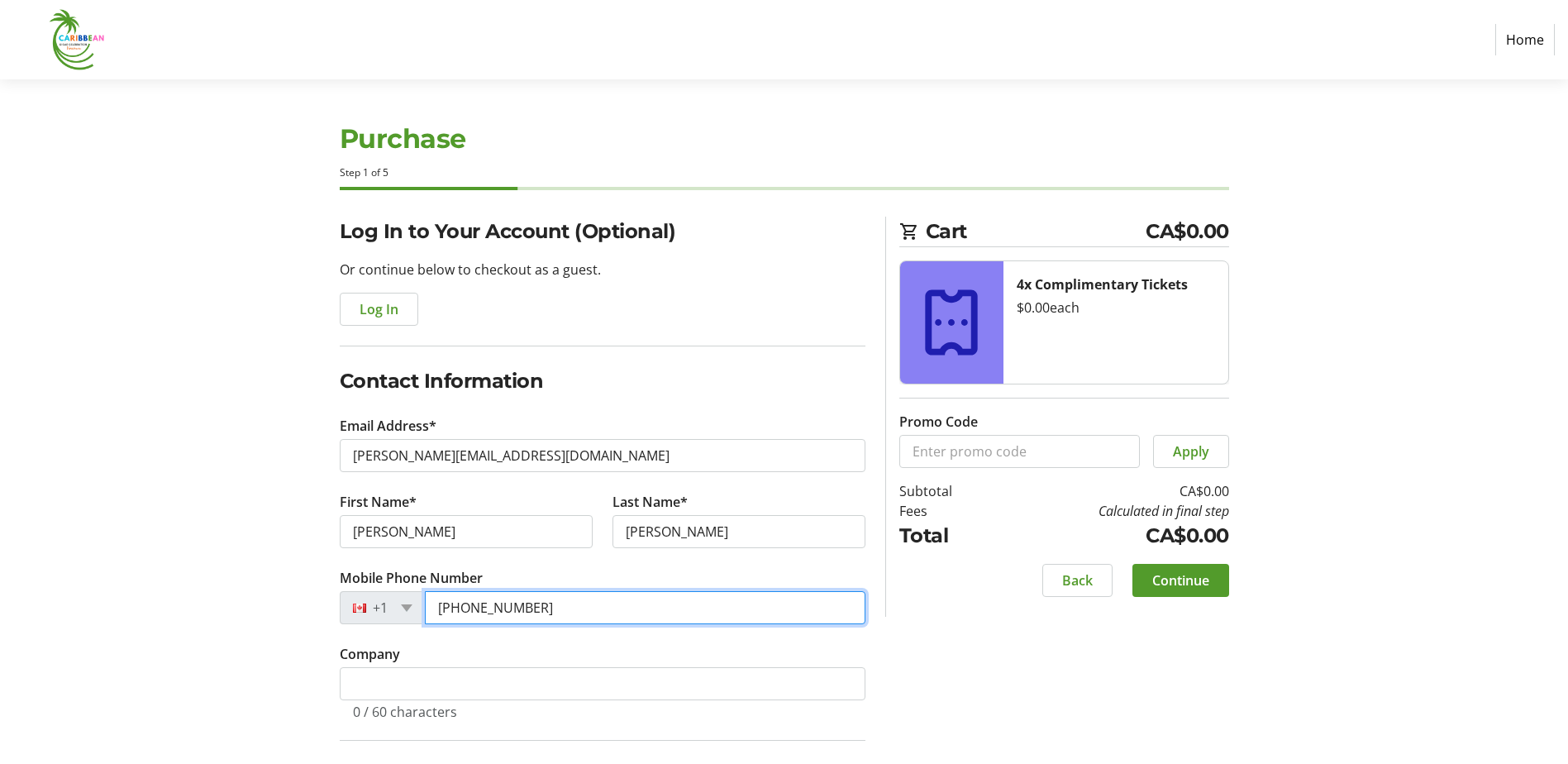
drag, startPoint x: 550, startPoint y: 604, endPoint x: 346, endPoint y: 628, distance: 205.4
click at [346, 628] on tr-form-field "Mobile Phone Number [PHONE_NUMBER]" at bounding box center [602, 606] width 525 height 76
click at [972, 631] on div "Log In to Your Account (Optional) Or continue below to checkout as a guest. Log…" at bounding box center [784, 628] width 1091 height 823
click at [1178, 559] on section "Cart CA$0.00 4x Complimentary Tickets $0.00 each Promo Code Apply Subtotal CA$0…" at bounding box center [1064, 417] width 330 height 400
click at [1174, 581] on span "Continue" at bounding box center [1181, 580] width 57 height 20
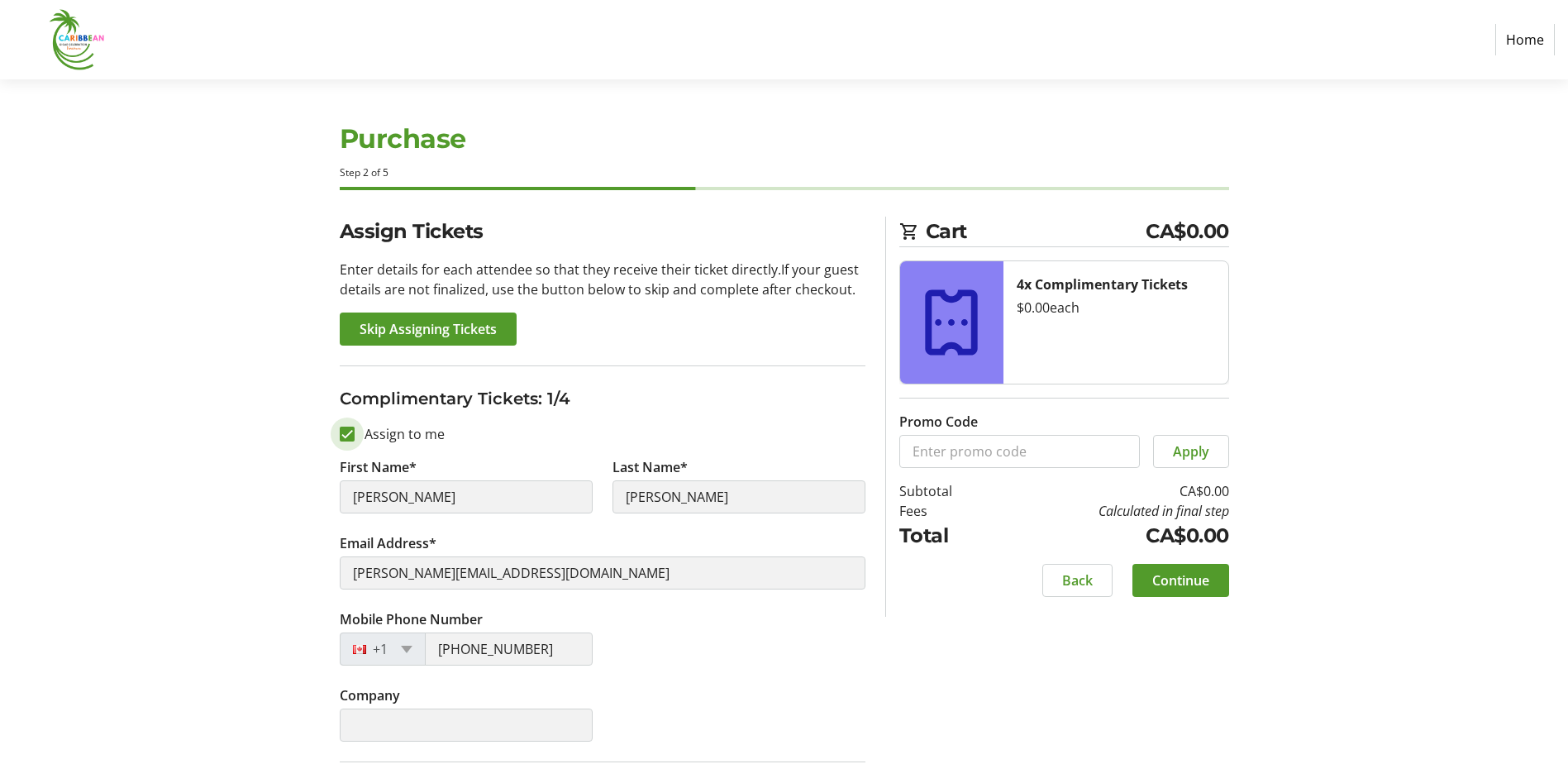
click at [345, 436] on input "Assign to me" at bounding box center [347, 434] width 15 height 15
checkbox input "false"
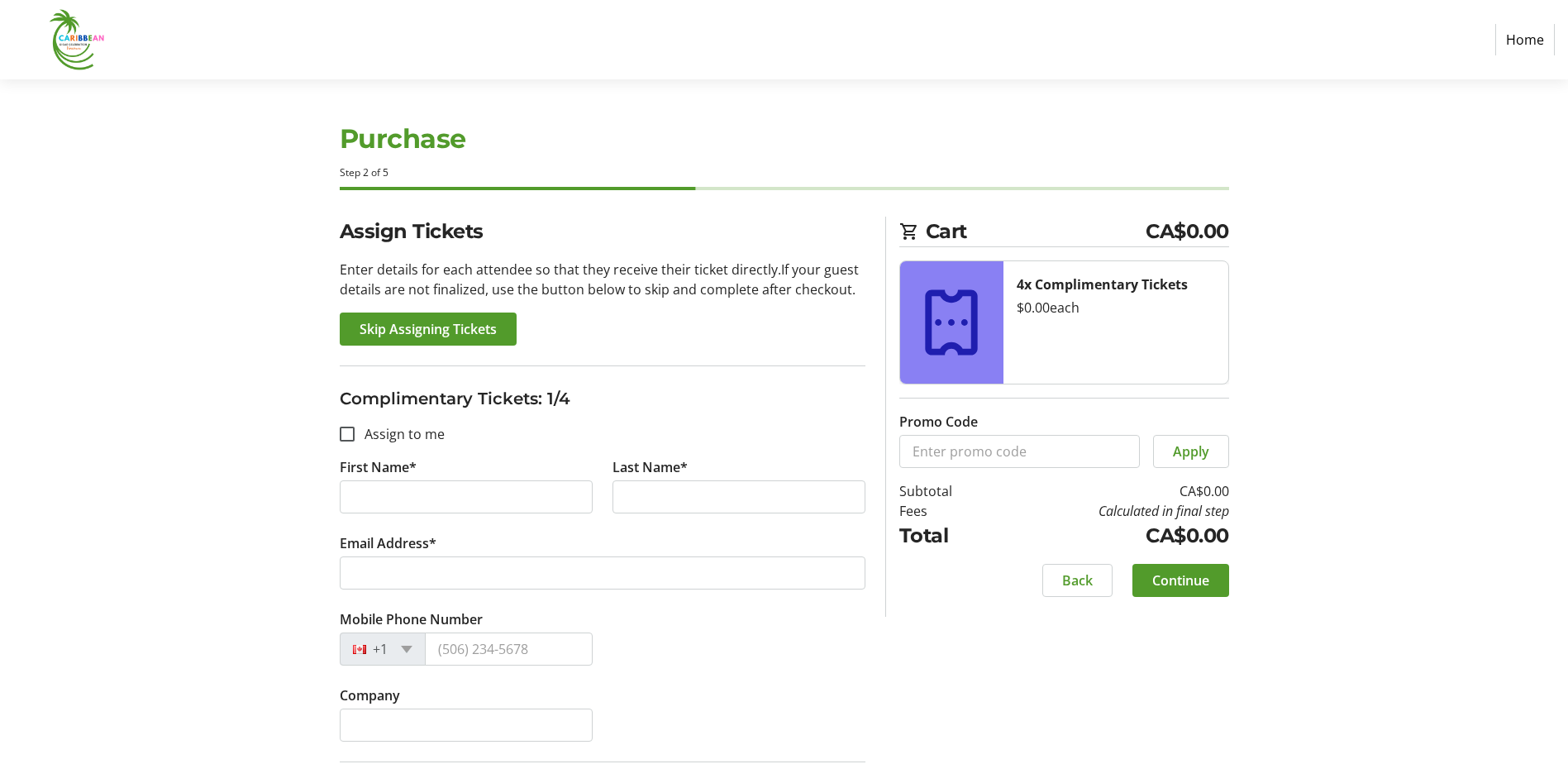
click at [447, 325] on span "Skip Assigning Tickets" at bounding box center [429, 329] width 137 height 20
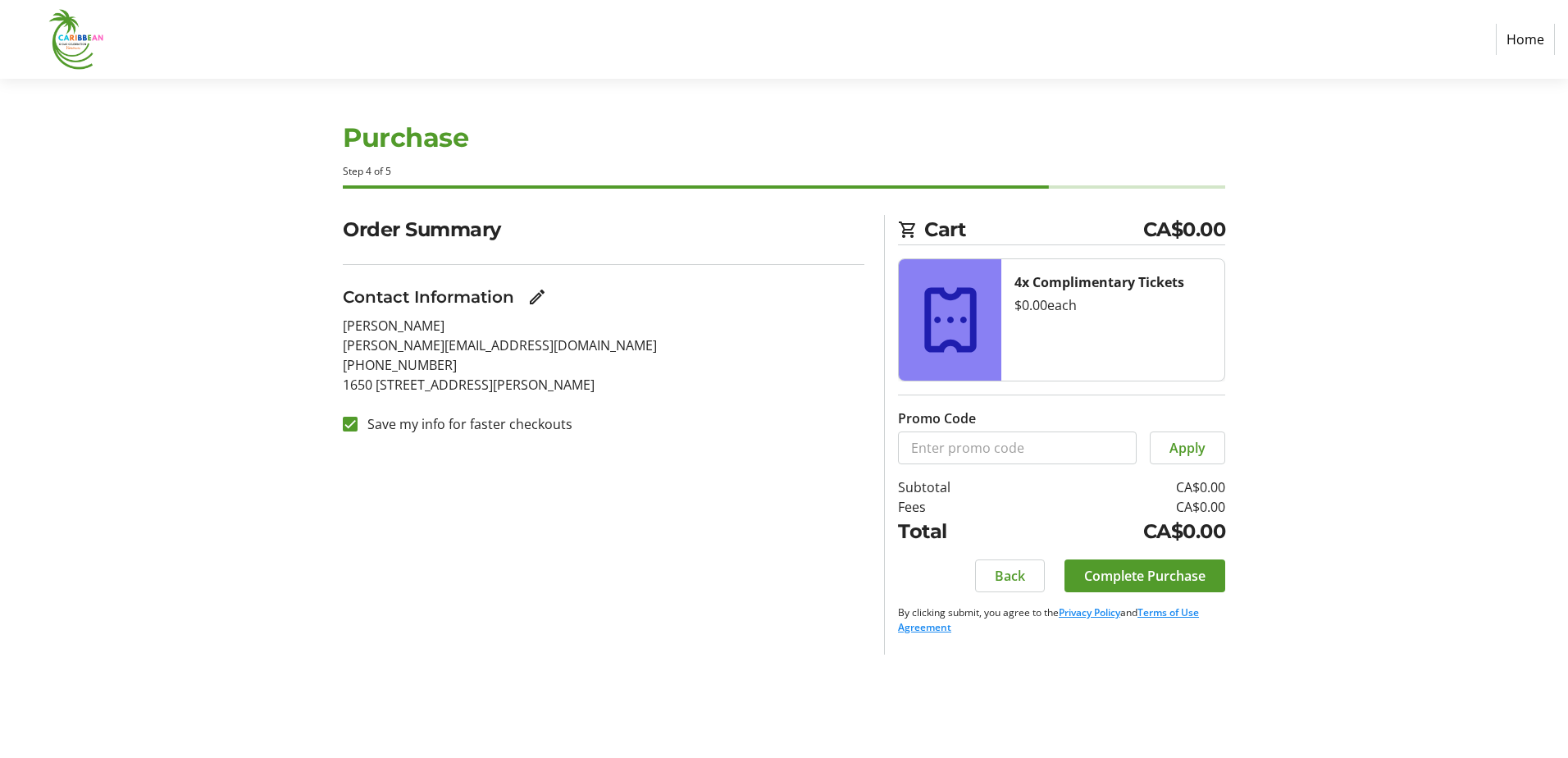
click at [1014, 574] on span "Back" at bounding box center [1009, 576] width 30 height 20
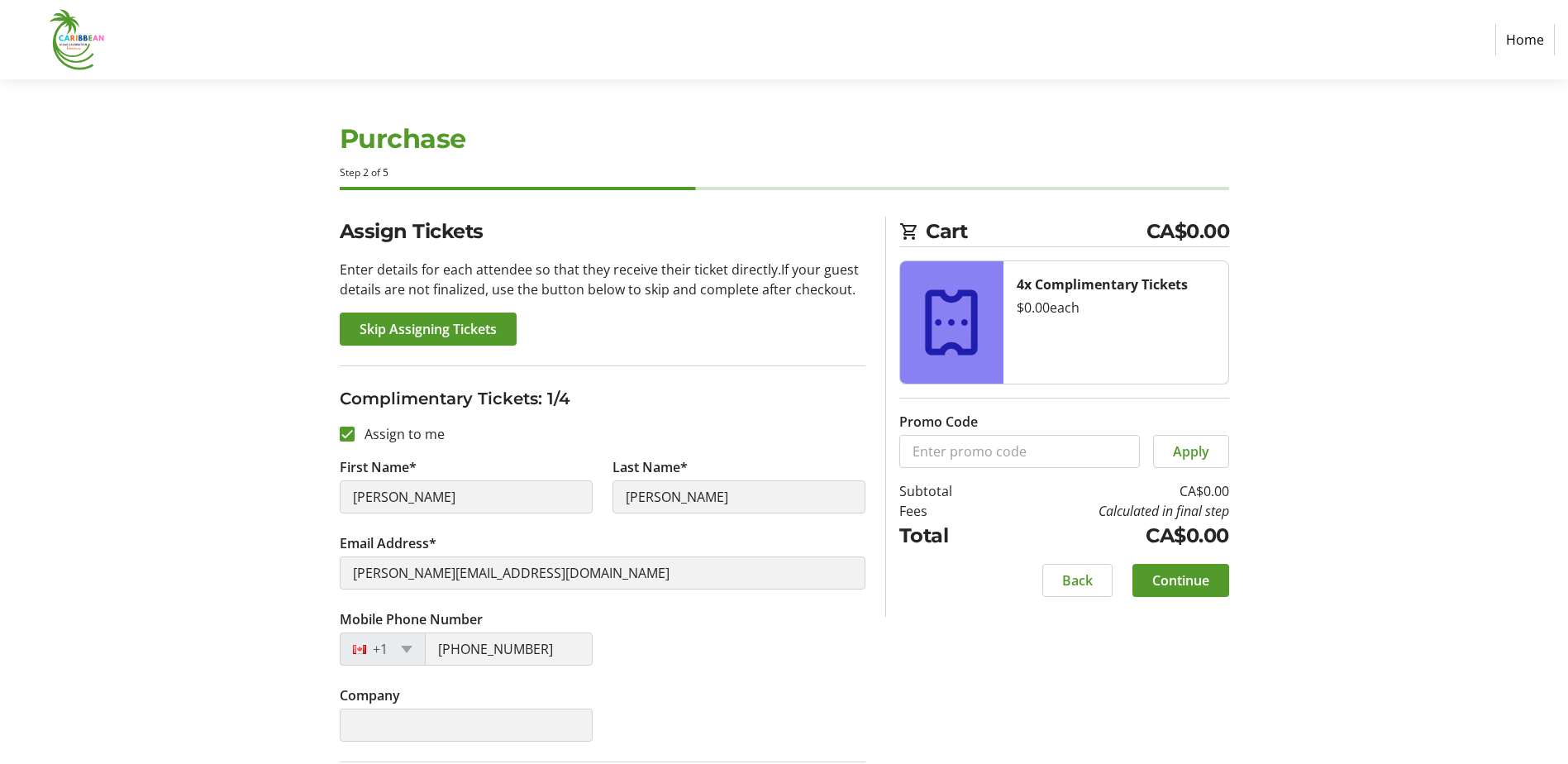
click at [1022, 578] on div "Back Continue" at bounding box center [1064, 580] width 330 height 33
click at [1044, 580] on span at bounding box center [1077, 579] width 69 height 39
select select "BC"
select select "CA"
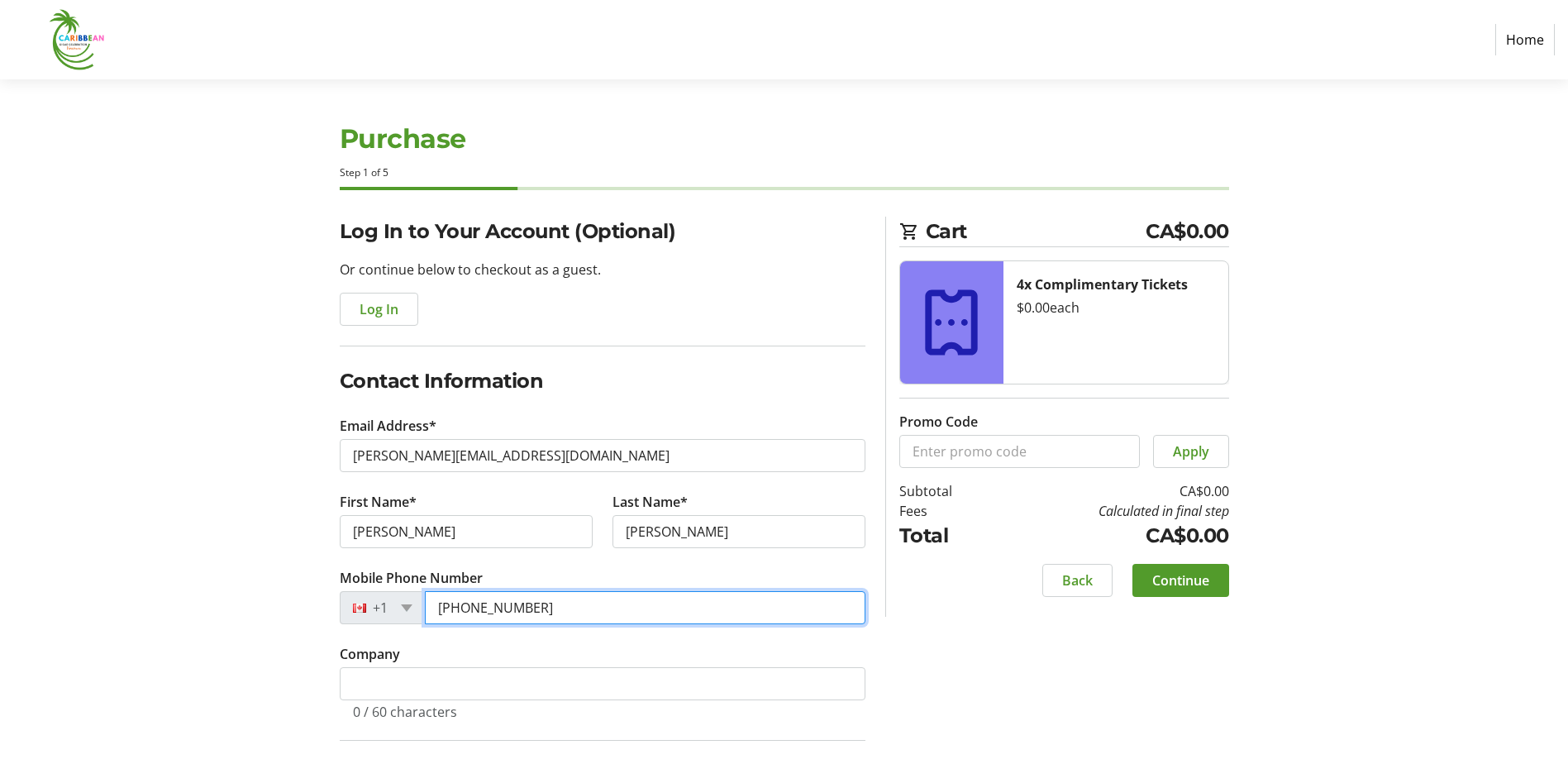
drag, startPoint x: 557, startPoint y: 606, endPoint x: 148, endPoint y: 707, distance: 421.3
click at [148, 707] on section "Purchase Step 1 of 5 Cart CA$0.00 4x Complimentary Tickets $0.00 each Promo Cod…" at bounding box center [784, 559] width 1568 height 960
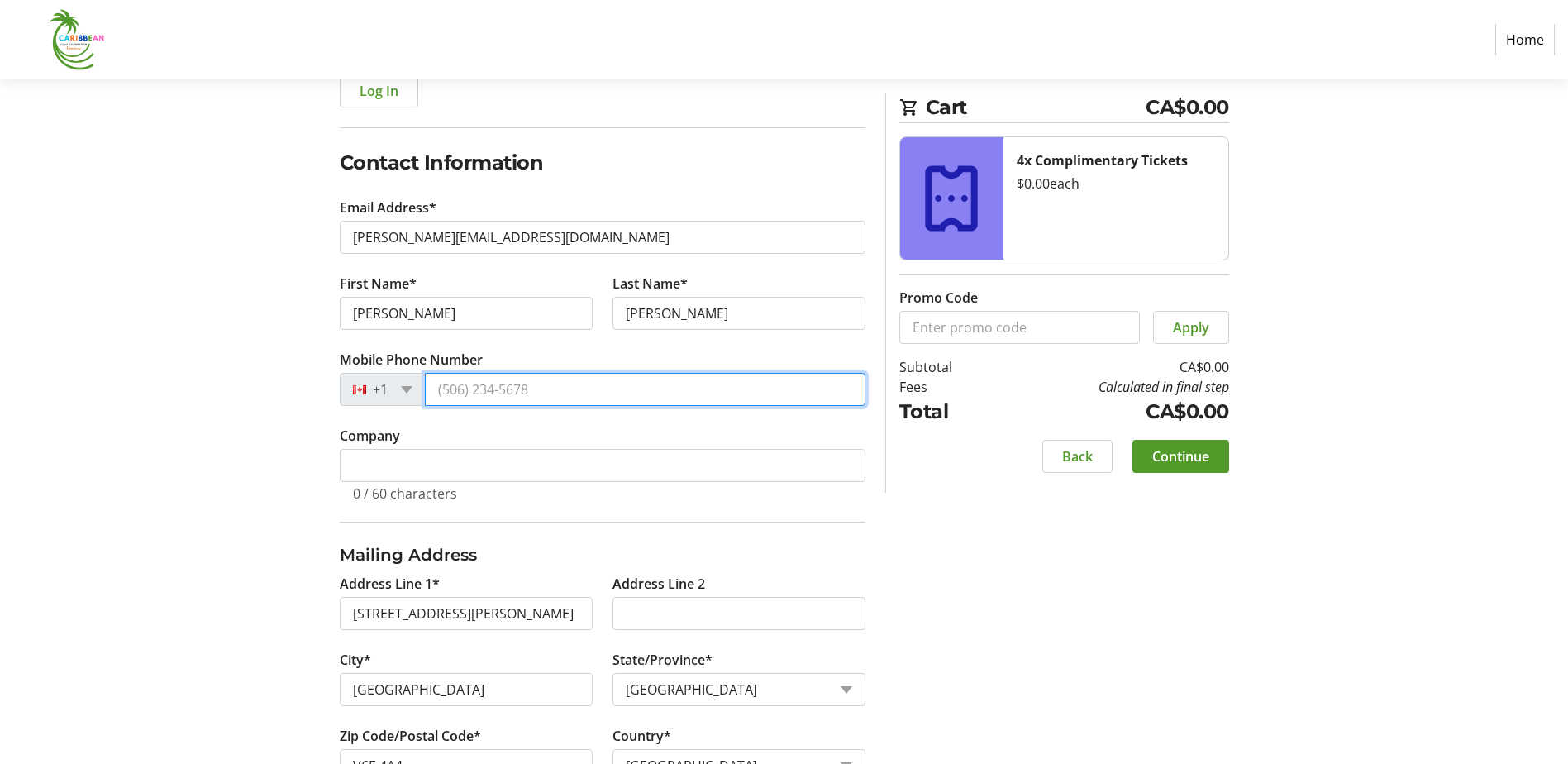
scroll to position [248, 0]
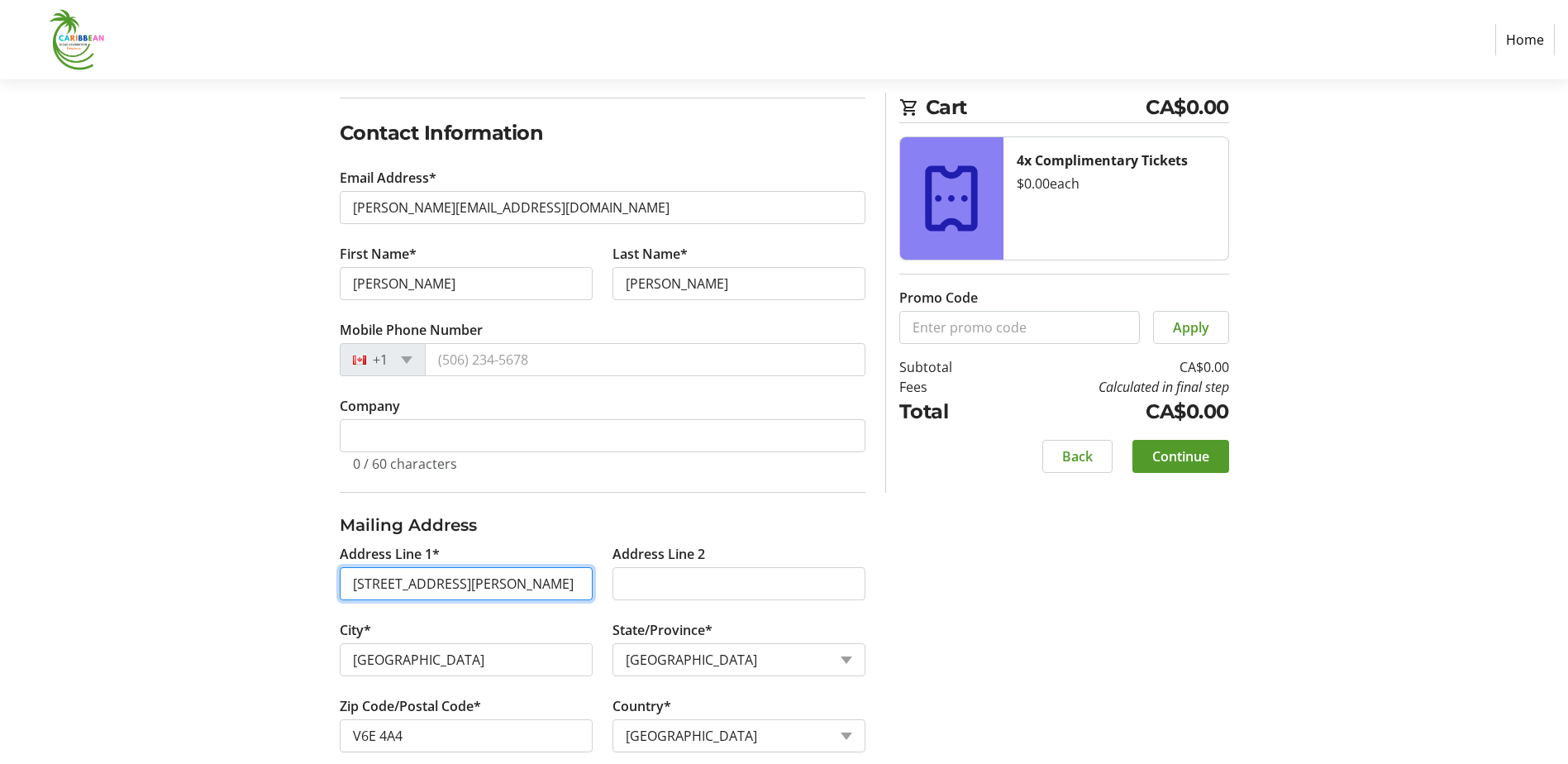
drag, startPoint x: 558, startPoint y: 591, endPoint x: 183, endPoint y: 625, distance: 376.5
click at [185, 625] on section "Purchase Step 1 of 5 Cart CA$0.00 4x Complimentary Tickets $0.00 each Promo Cod…" at bounding box center [784, 311] width 1568 height 960
click at [392, 589] on input "Address Line 1*" at bounding box center [466, 584] width 253 height 33
click at [356, 579] on input "Address Line 1*" at bounding box center [466, 584] width 253 height 33
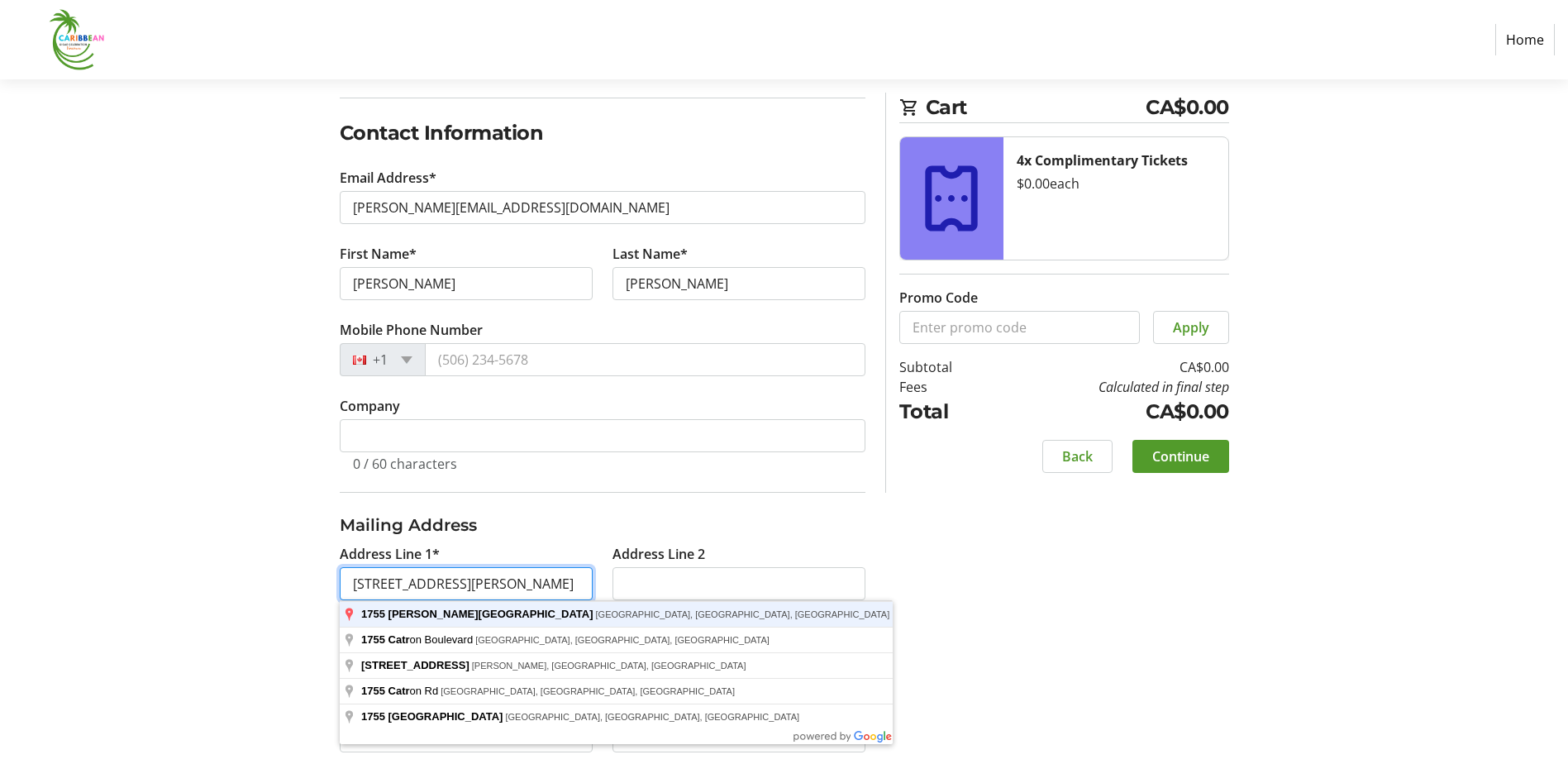
type input "1755 [PERSON_NAME][GEOGRAPHIC_DATA]"
type input "[GEOGRAPHIC_DATA]"
type input "V5T 4T5"
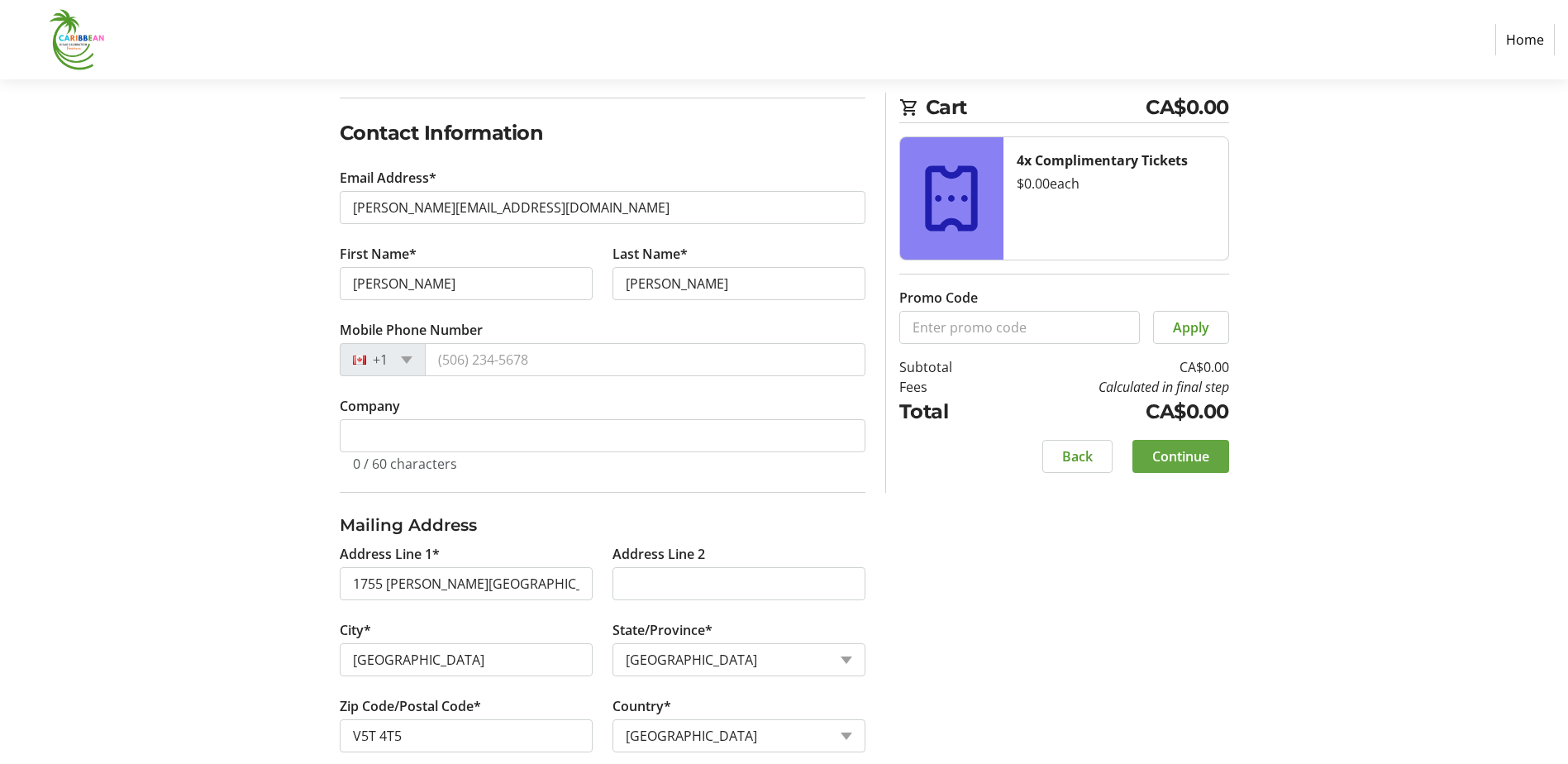
click at [1186, 450] on span "Continue" at bounding box center [1181, 457] width 57 height 20
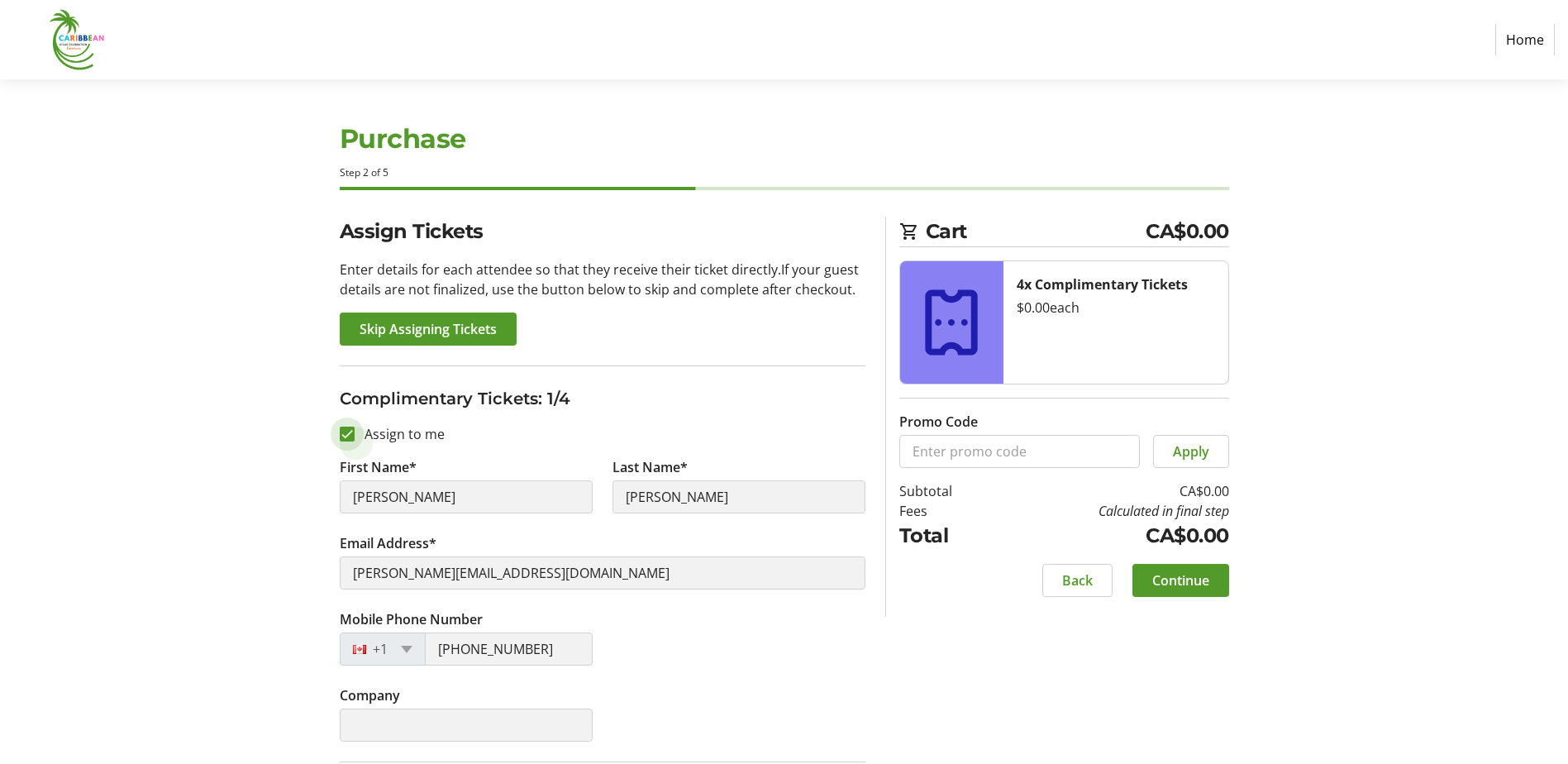
click at [345, 431] on input "Assign to me" at bounding box center [347, 434] width 15 height 15
checkbox input "false"
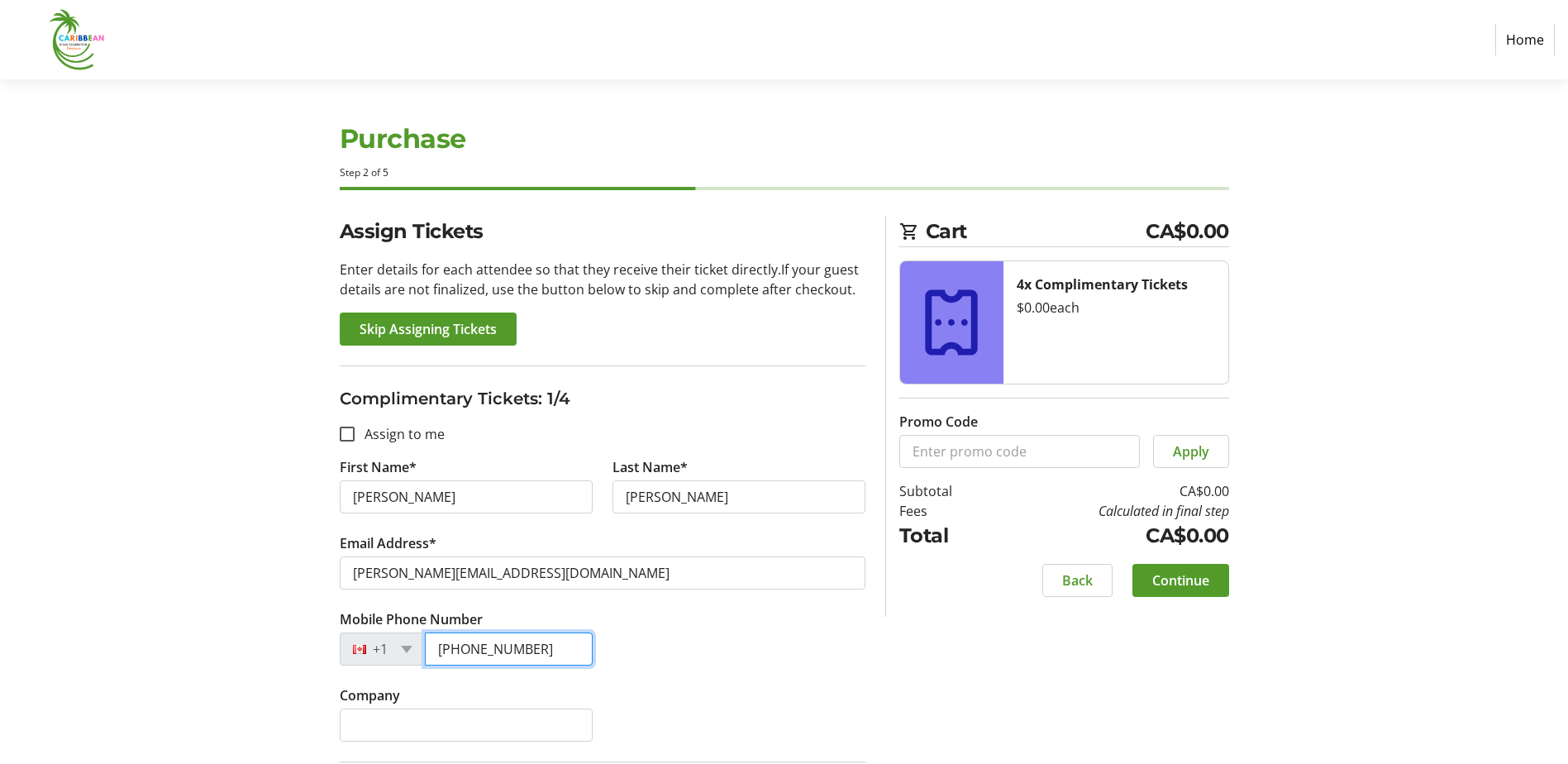
click at [551, 642] on input "[PHONE_NUMBER]" at bounding box center [509, 649] width 168 height 33
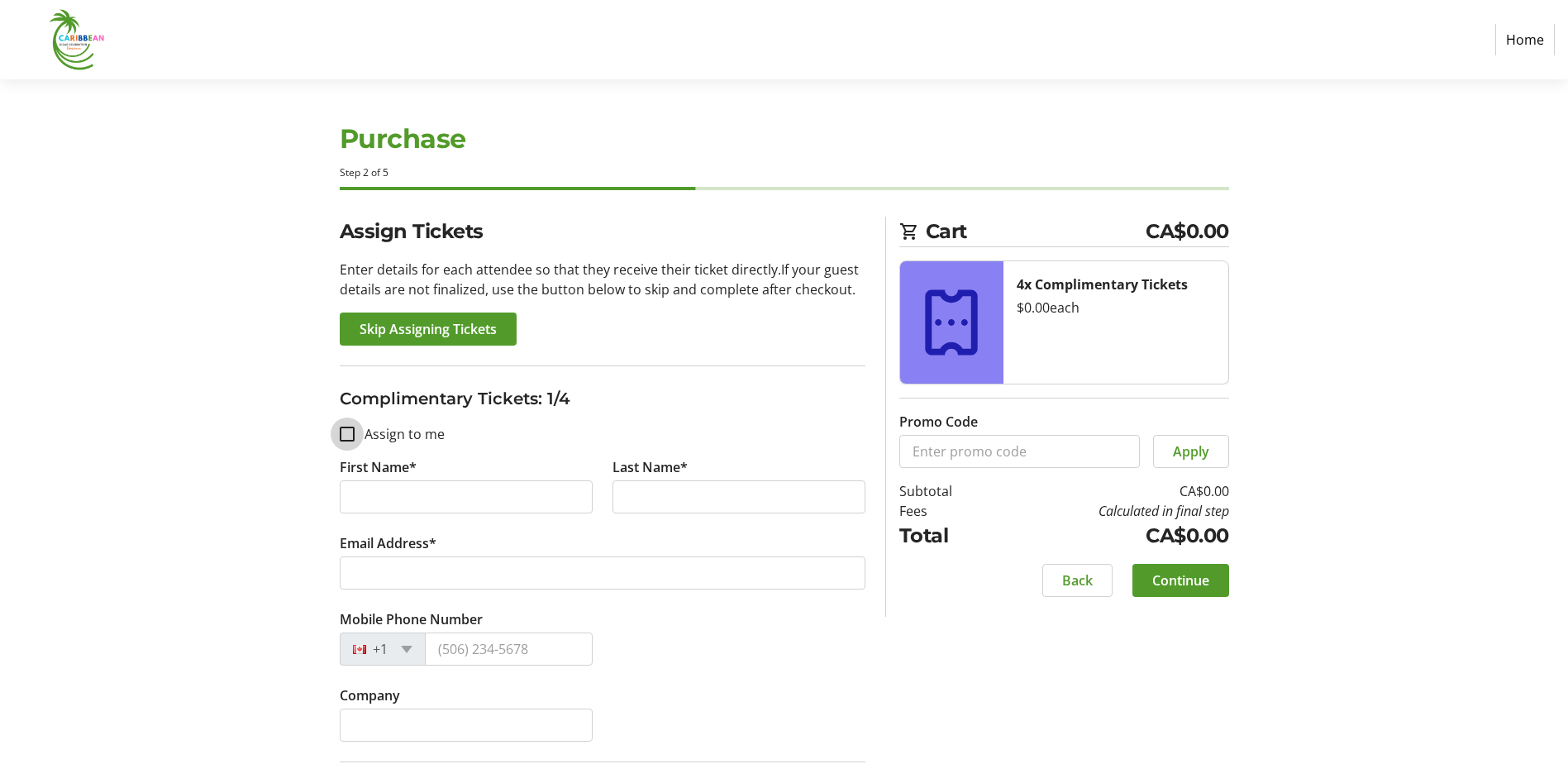
click at [343, 438] on input "Assign to me" at bounding box center [347, 434] width 15 height 15
checkbox input "true"
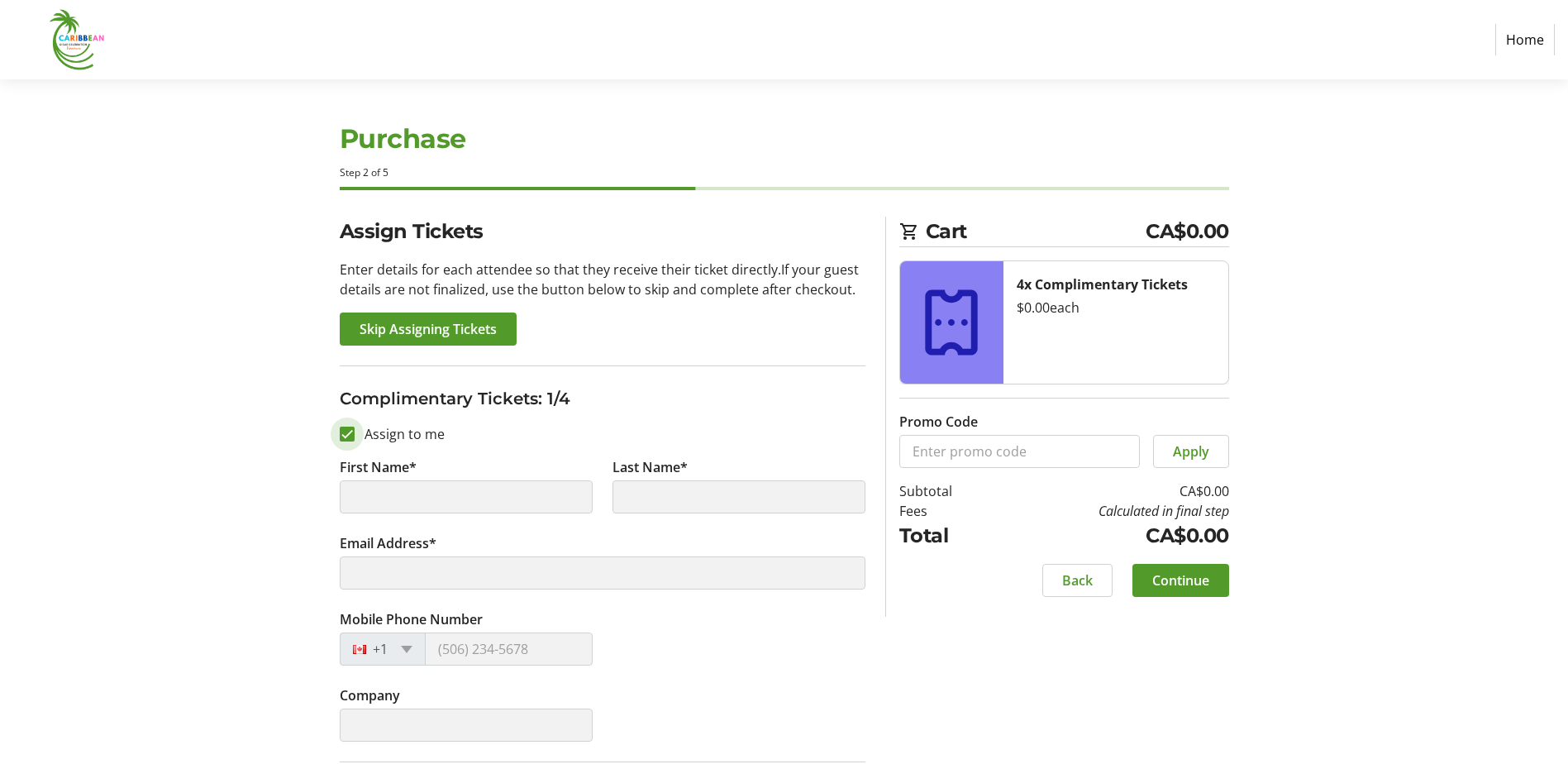
type input "[PERSON_NAME]"
type input "[PERSON_NAME][EMAIL_ADDRESS][DOMAIN_NAME]"
type input "[PHONE_NUMBER]"
click at [411, 648] on span at bounding box center [407, 650] width 12 height 7
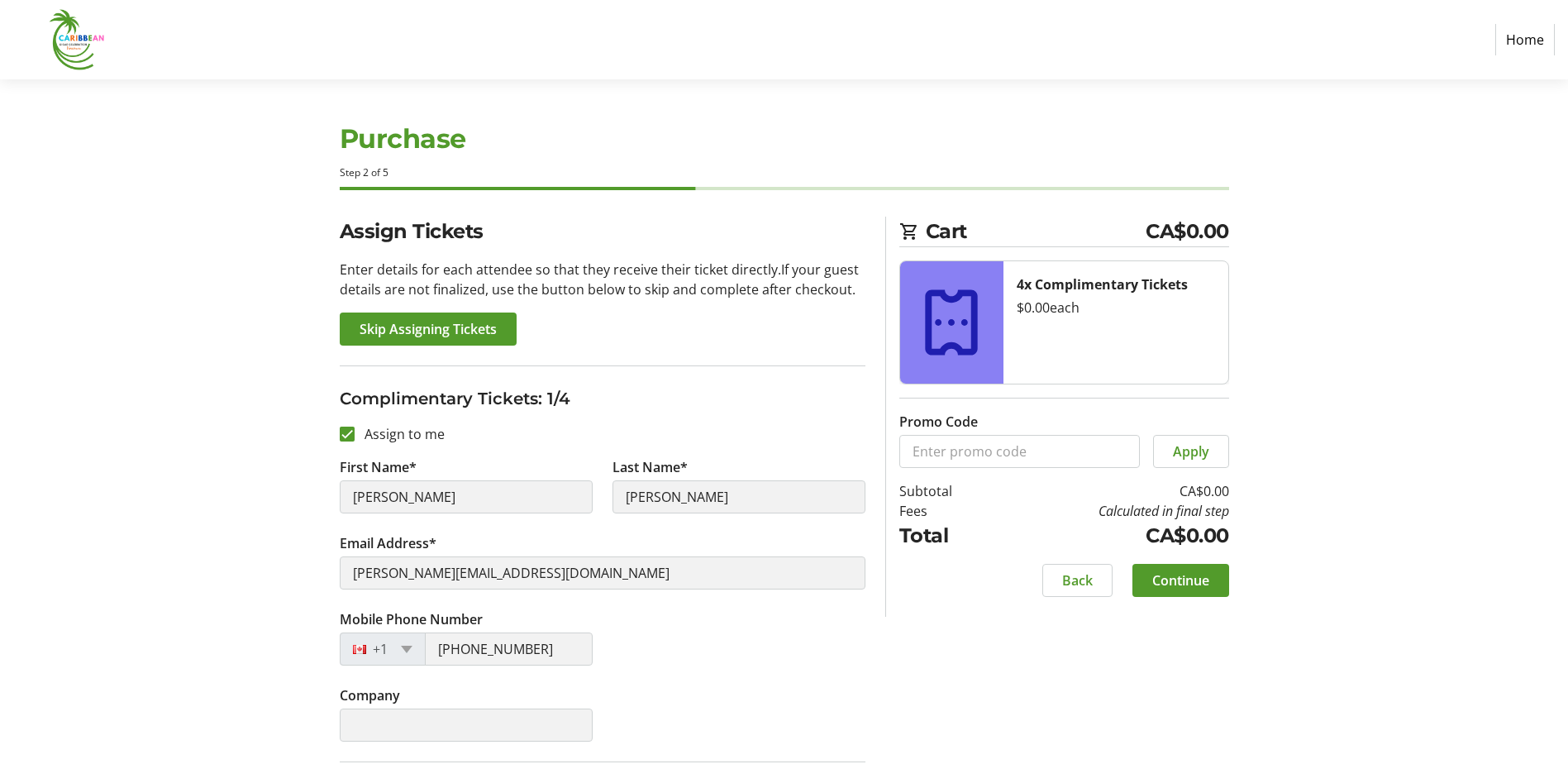
drag, startPoint x: 1396, startPoint y: 229, endPoint x: 1394, endPoint y: 238, distance: 9.2
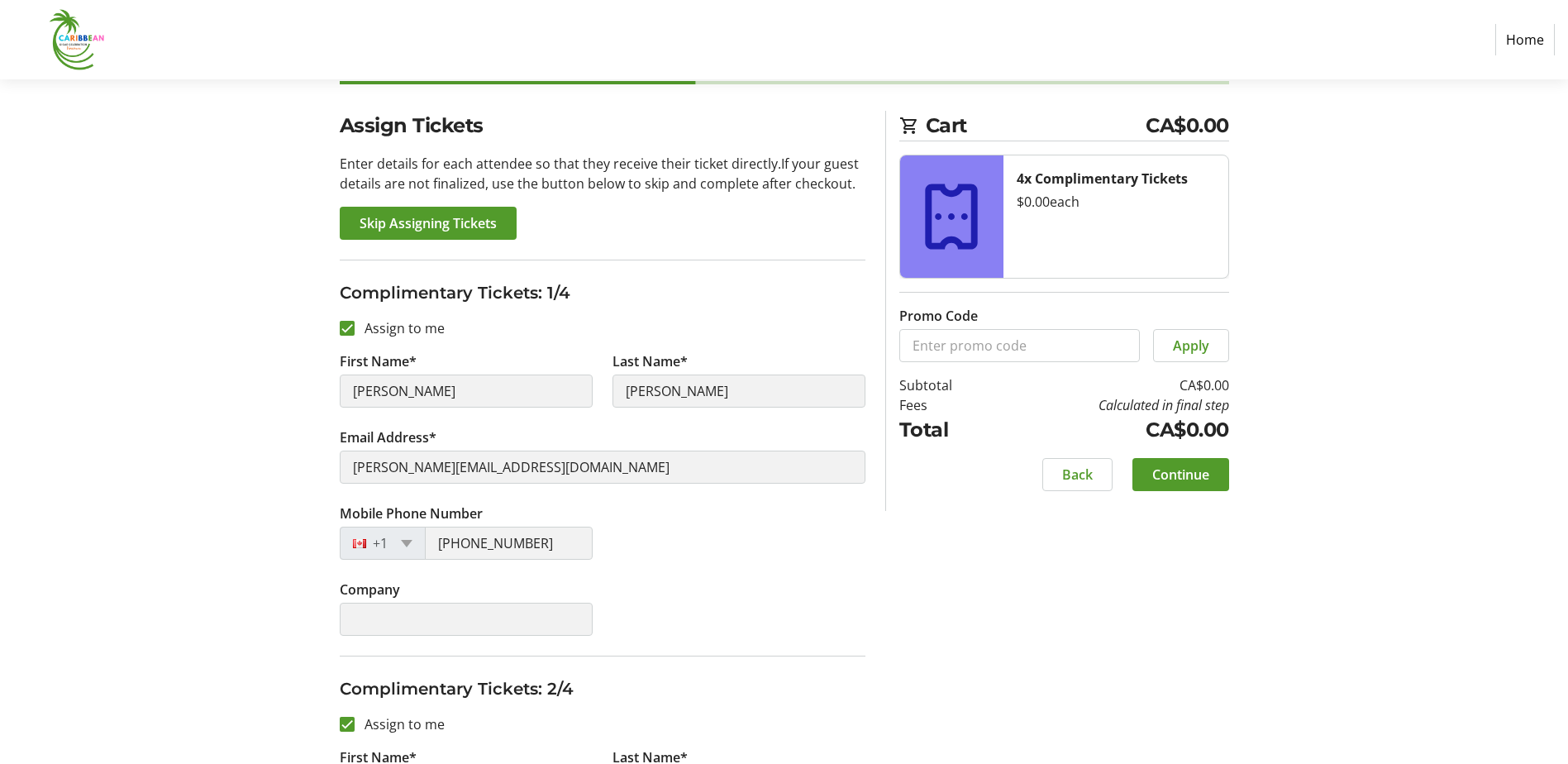
scroll to position [82, 0]
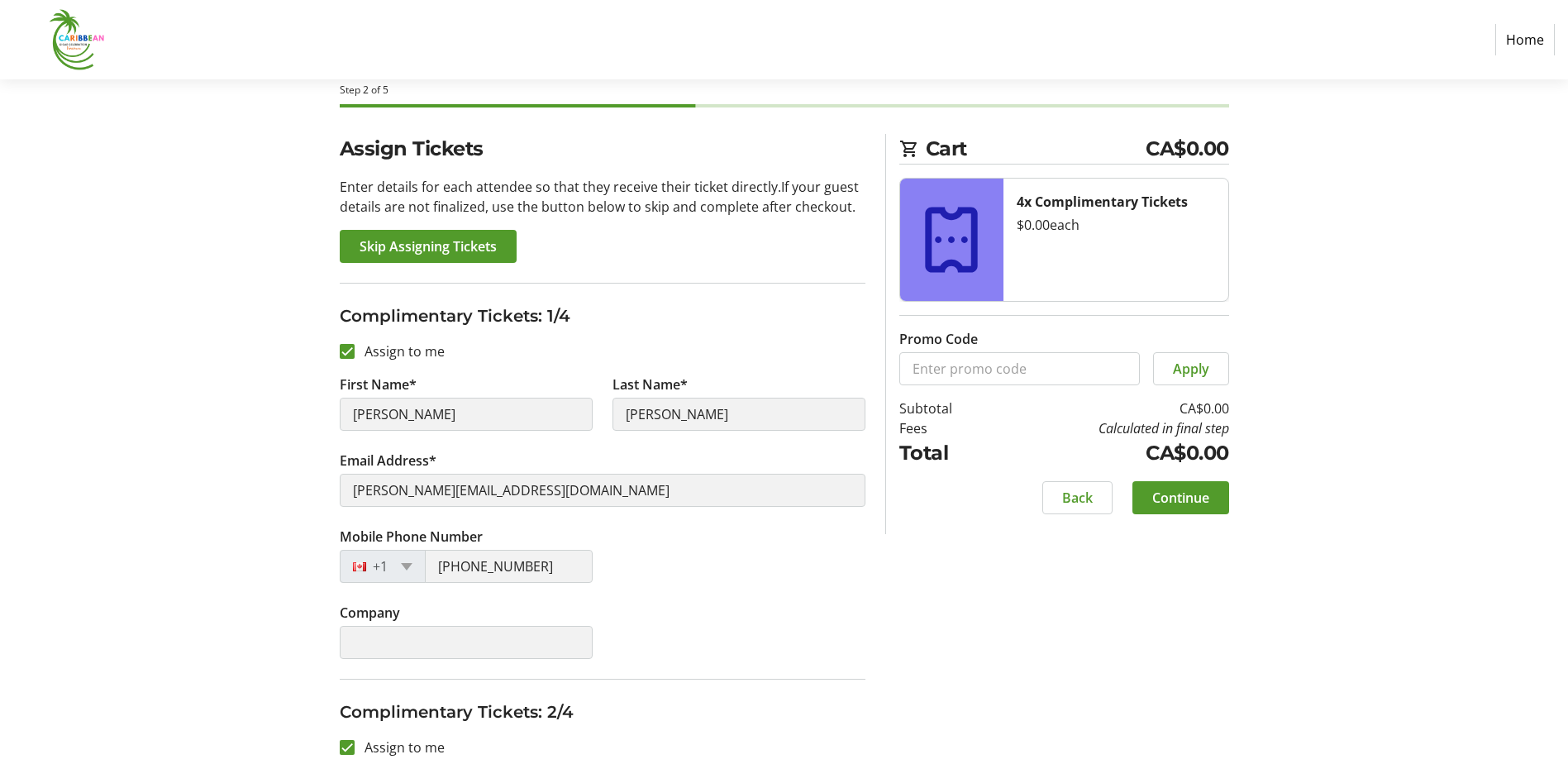
click at [372, 249] on span "Skip Assigning Tickets" at bounding box center [429, 247] width 137 height 20
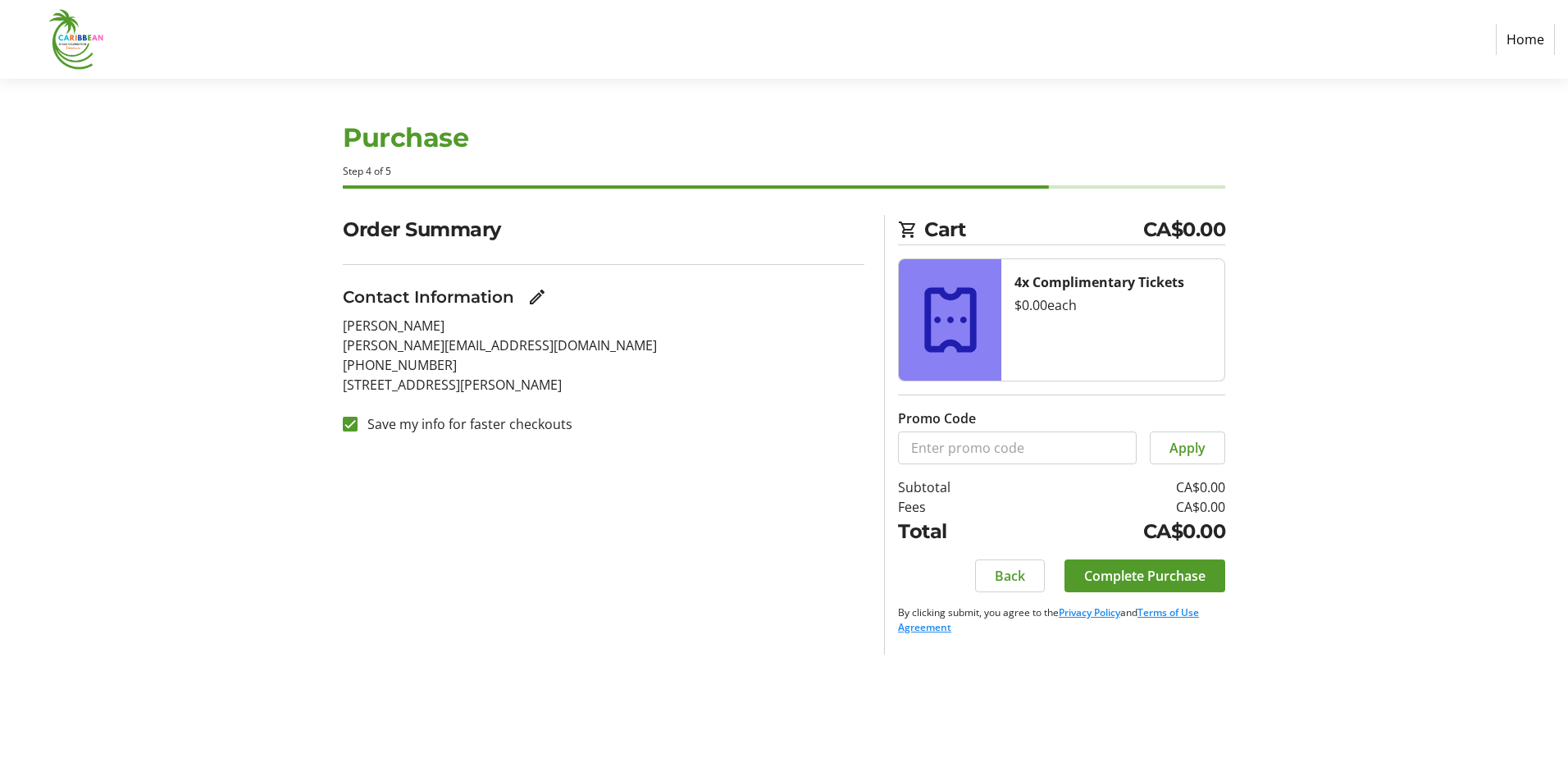
click at [529, 299] on mat-icon "Edit Contact Information" at bounding box center [537, 297] width 20 height 20
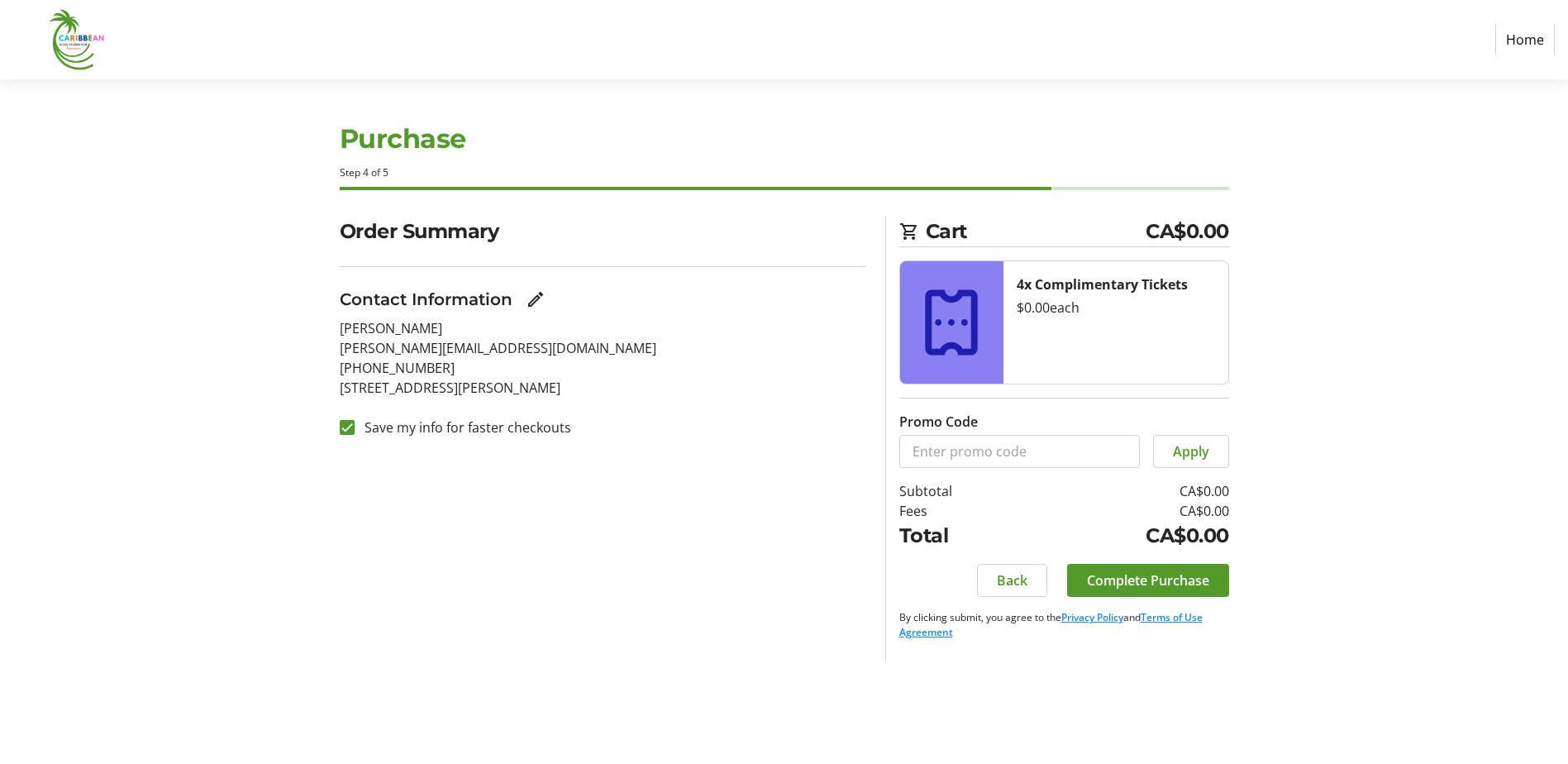
select select "BC"
select select "CA"
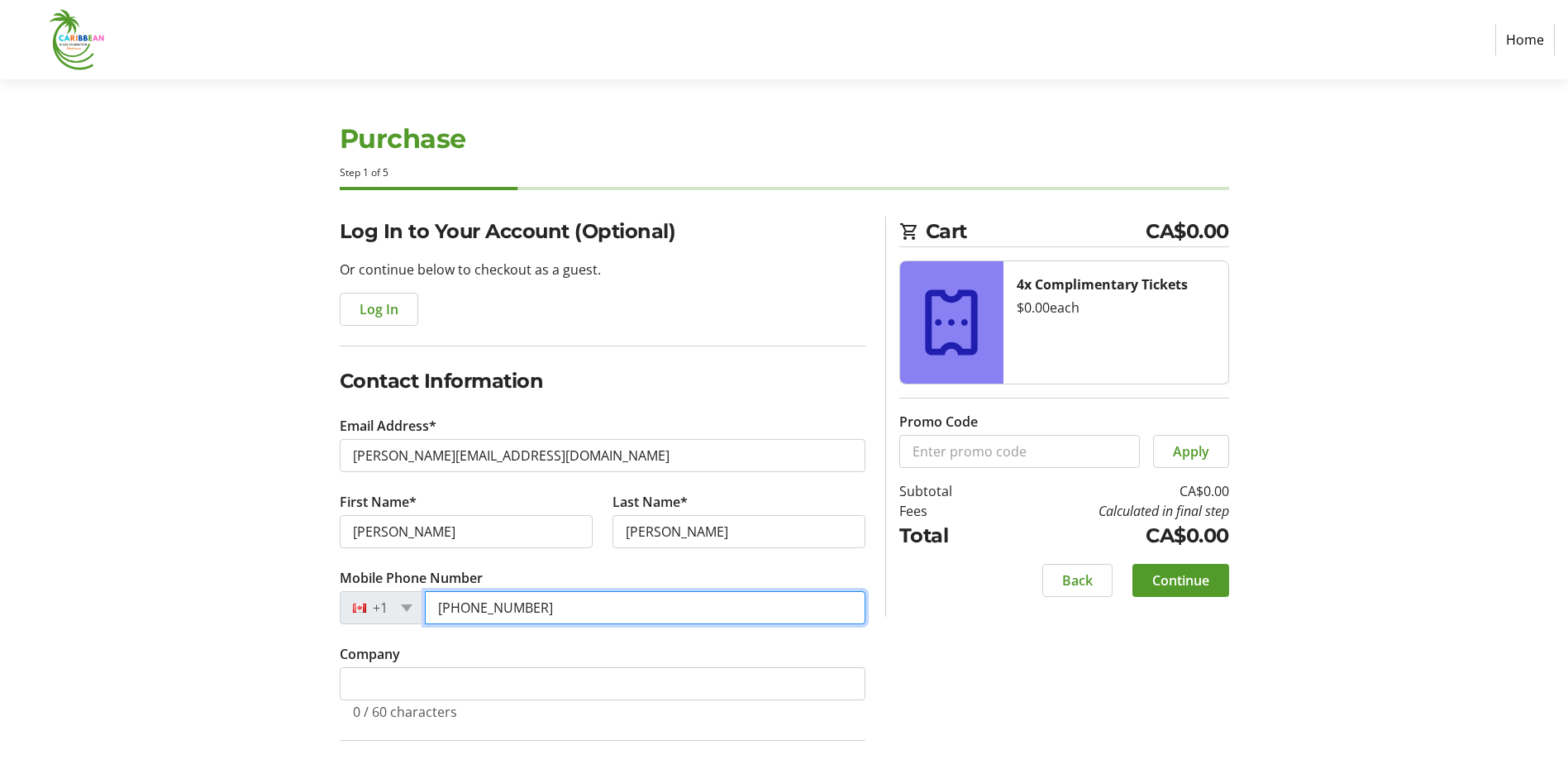
click at [516, 618] on input "[PHONE_NUMBER]" at bounding box center [645, 608] width 440 height 33
drag, startPoint x: 537, startPoint y: 602, endPoint x: 334, endPoint y: 604, distance: 203.0
click at [362, 628] on tr-form-field "Mobile Phone Number [PHONE_NUMBER]" at bounding box center [602, 606] width 525 height 76
type input "[PHONE_NUMBER]"
click at [1172, 597] on span at bounding box center [1181, 579] width 97 height 39
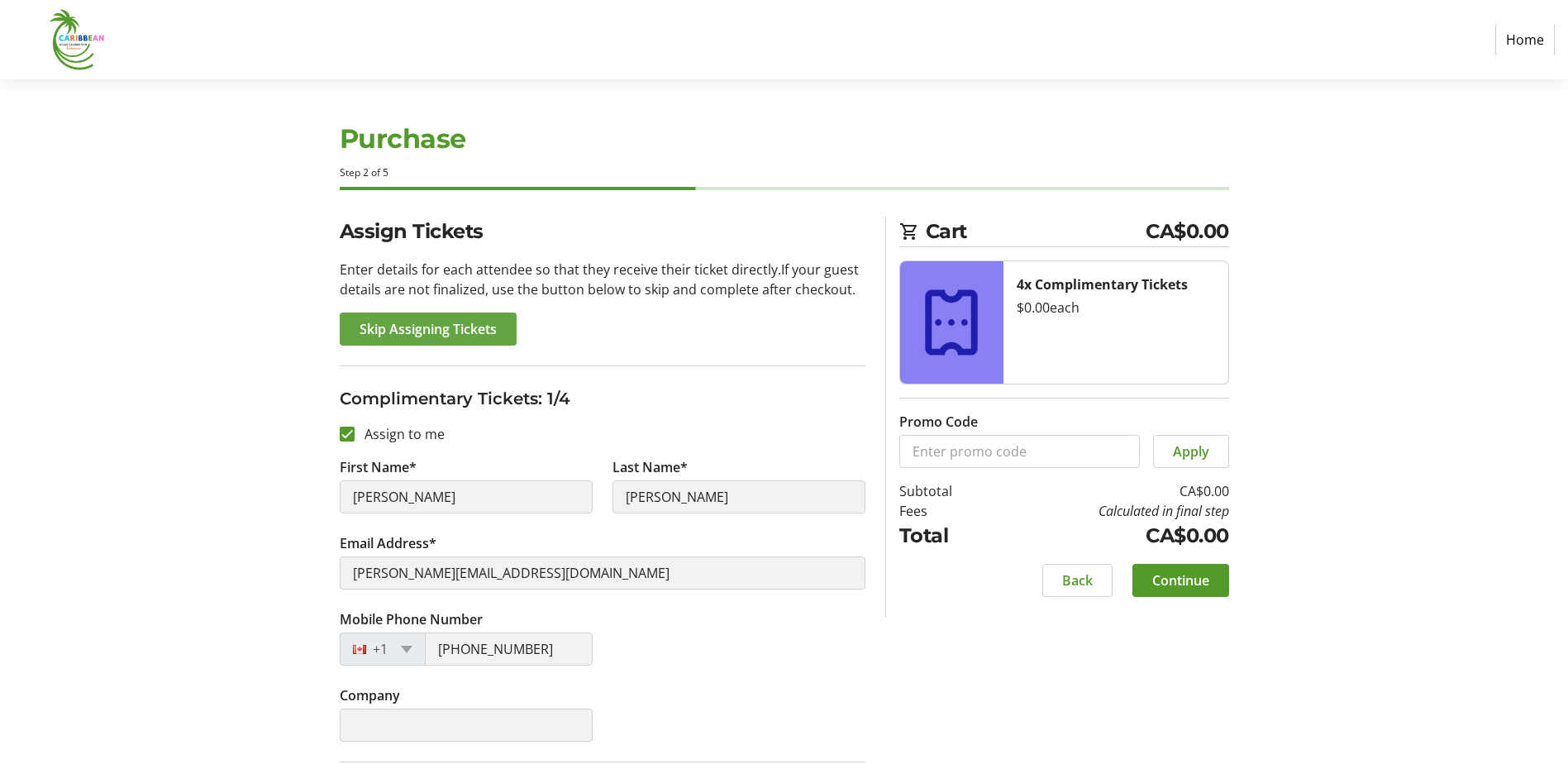
click at [398, 334] on span "Skip Assigning Tickets" at bounding box center [429, 329] width 137 height 20
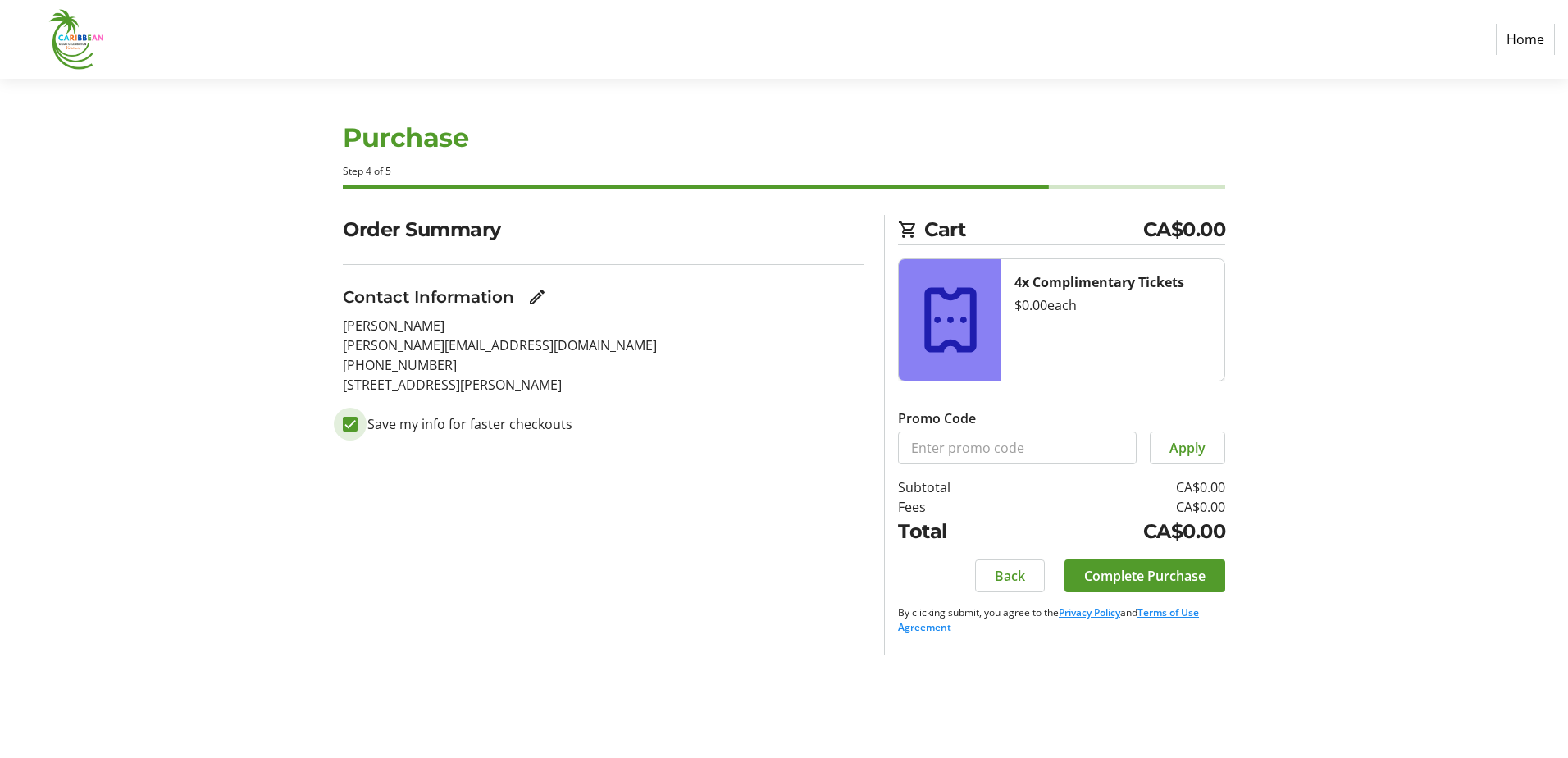
click at [346, 429] on input "Save my info for faster checkouts" at bounding box center [350, 424] width 15 height 15
checkbox input "false"
click at [1129, 573] on span "Complete Purchase" at bounding box center [1145, 576] width 121 height 20
